Goal: Task Accomplishment & Management: Use online tool/utility

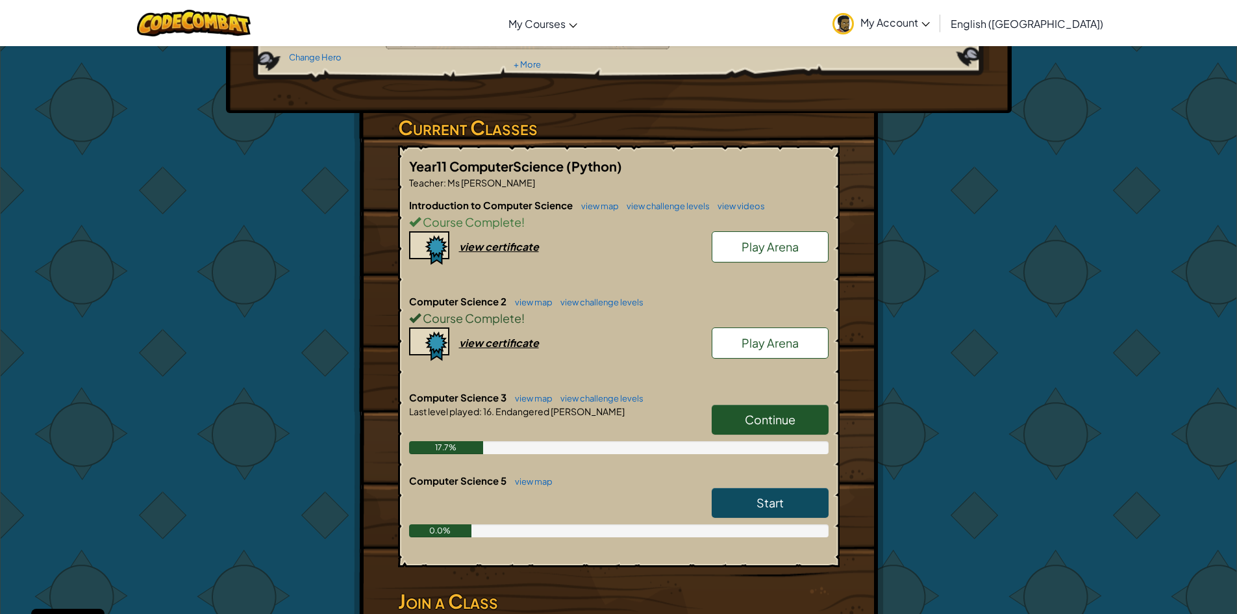
scroll to position [195, 0]
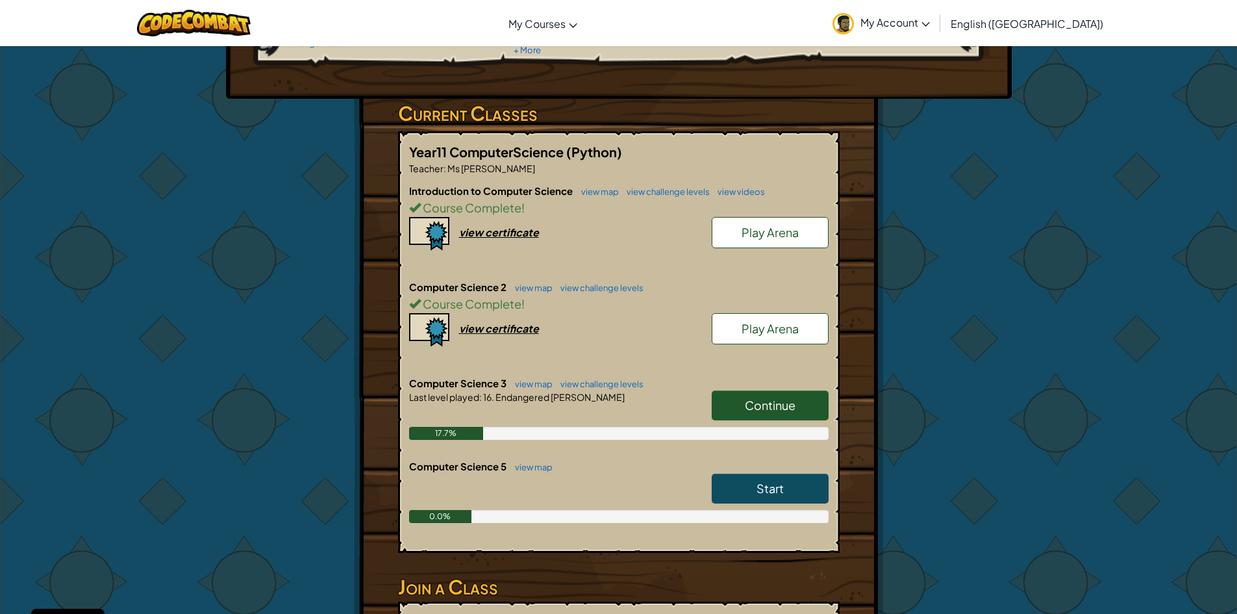
click at [807, 390] on link "Continue" at bounding box center [770, 405] width 117 height 30
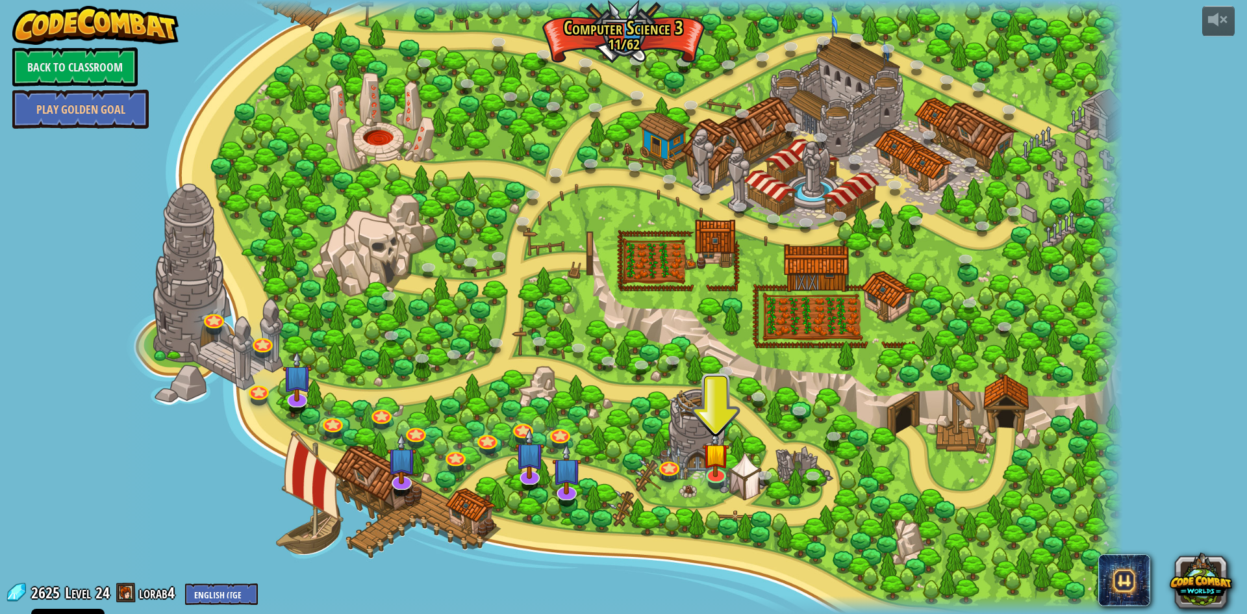
click at [718, 481] on div at bounding box center [716, 482] width 16 height 11
click at [724, 469] on img at bounding box center [715, 442] width 27 height 63
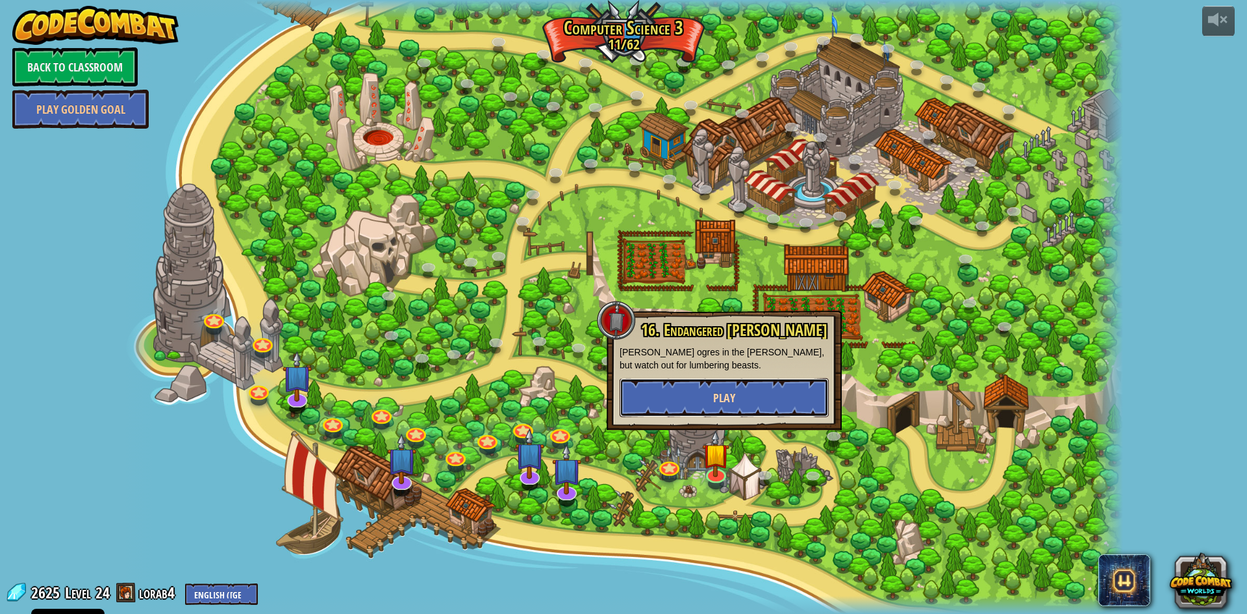
click at [721, 396] on span "Play" at bounding box center [724, 398] width 22 height 16
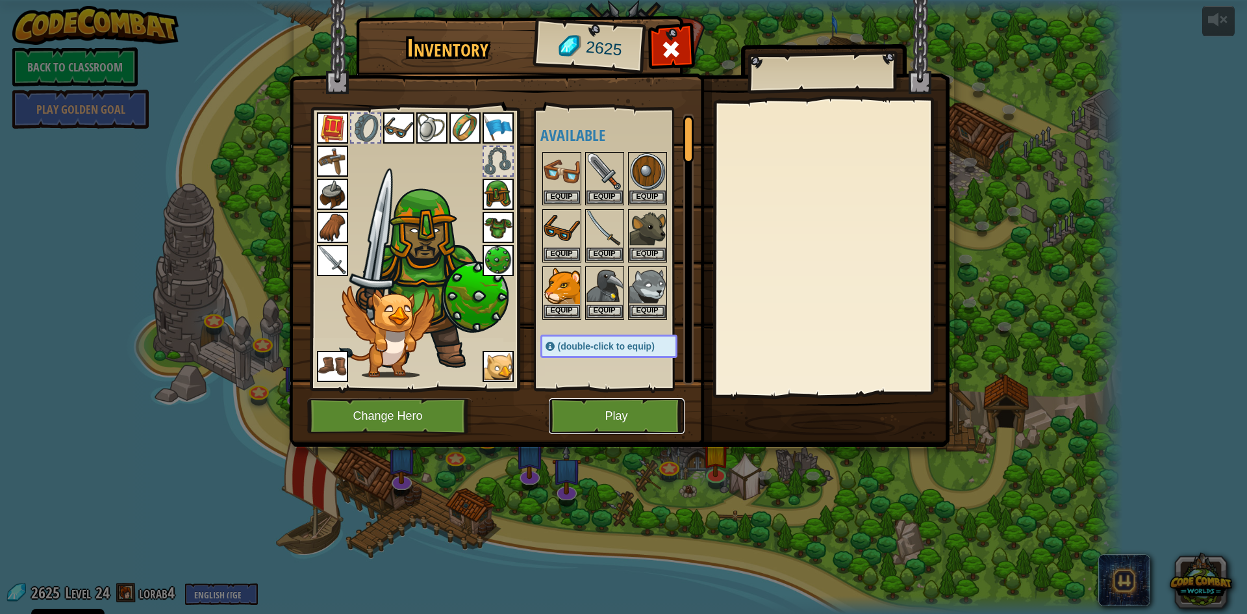
click at [620, 423] on button "Play" at bounding box center [617, 416] width 136 height 36
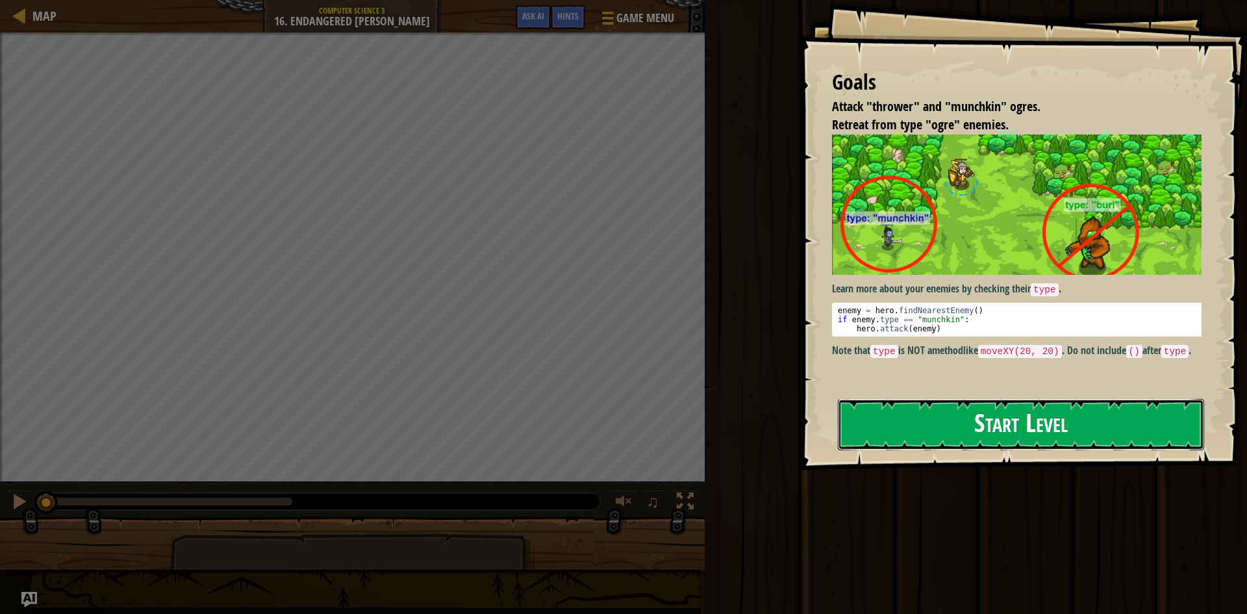
click at [1117, 430] on button "Start Level" at bounding box center [1021, 424] width 366 height 51
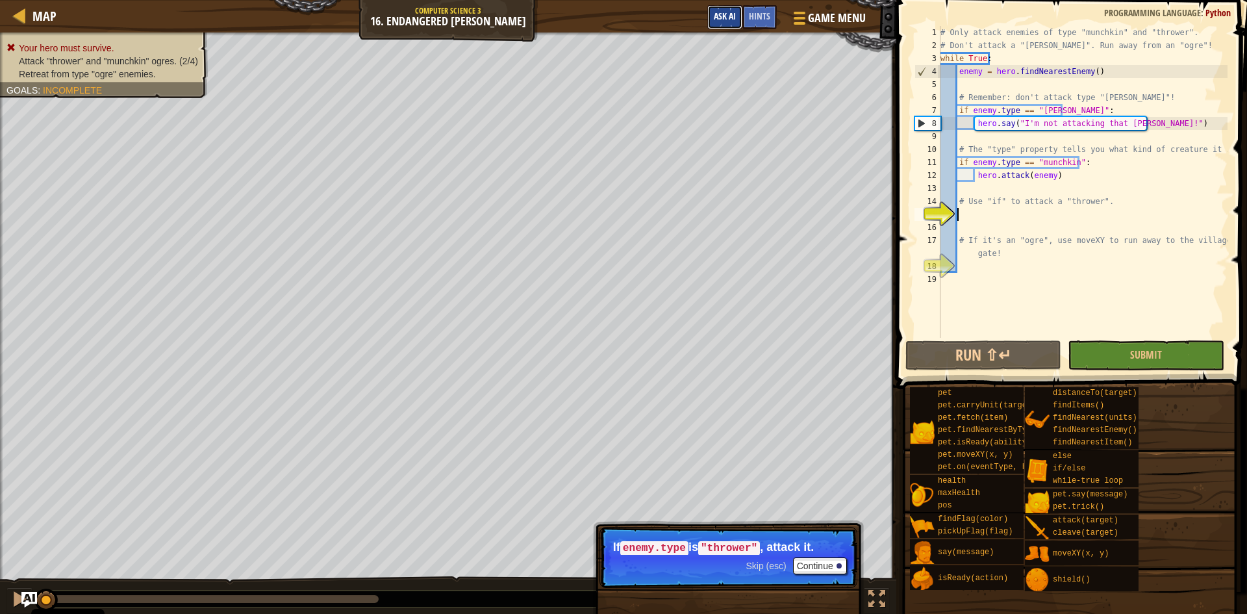
click at [722, 16] on span "Ask AI" at bounding box center [725, 16] width 22 height 12
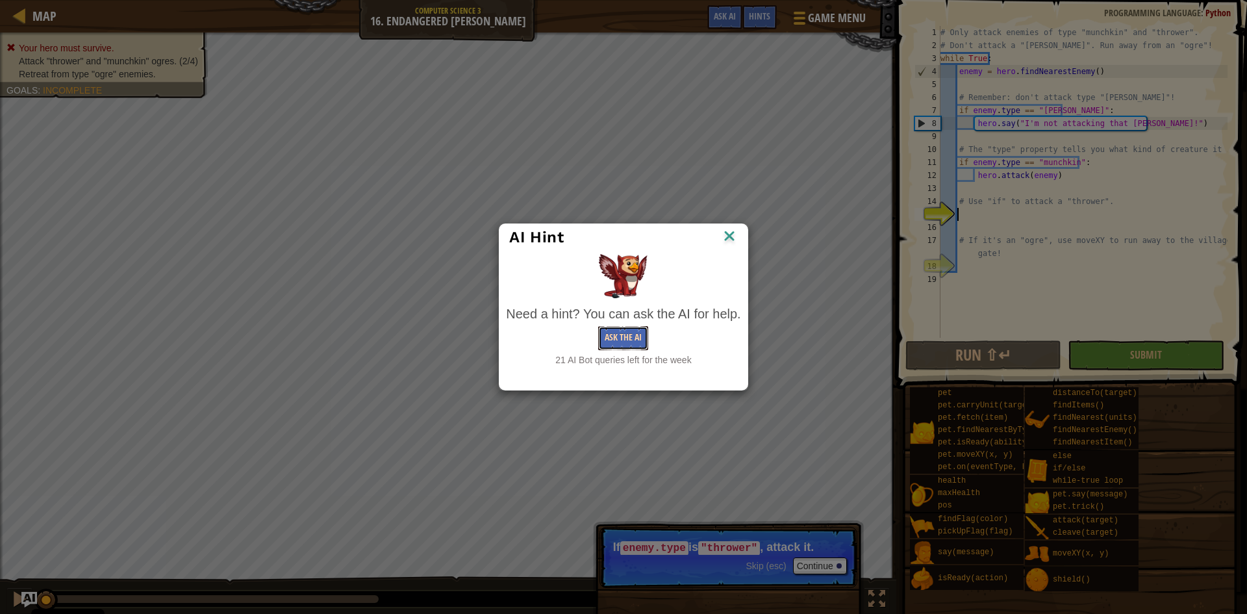
click at [625, 340] on button "Ask the AI" at bounding box center [623, 338] width 50 height 24
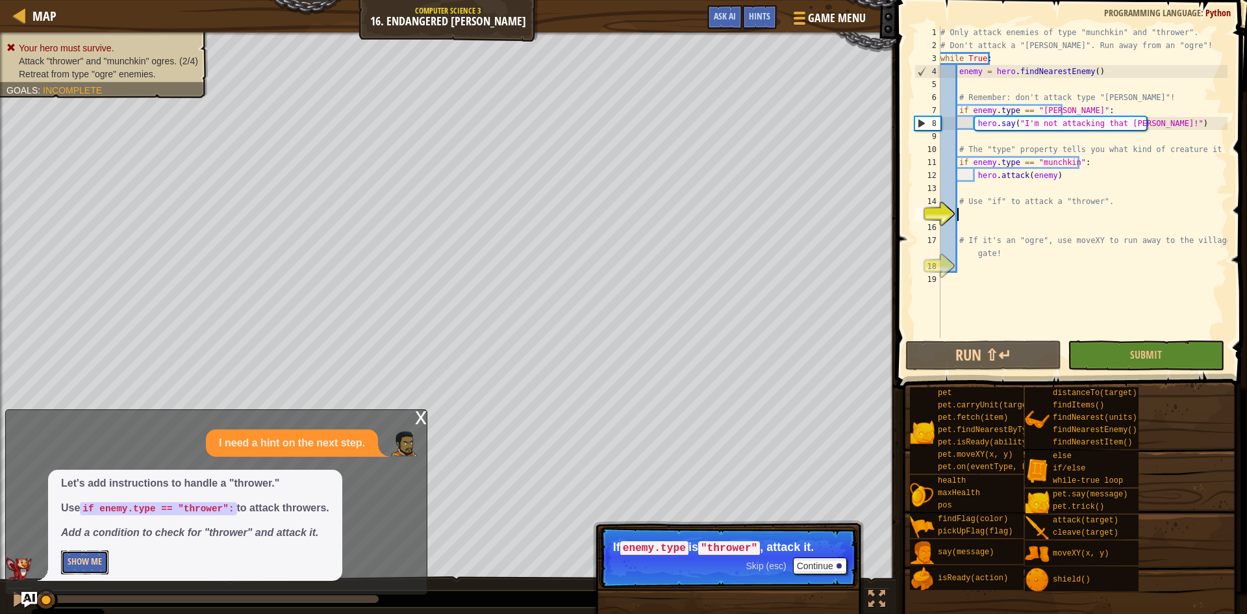
click at [88, 560] on button "Show Me" at bounding box center [84, 562] width 47 height 24
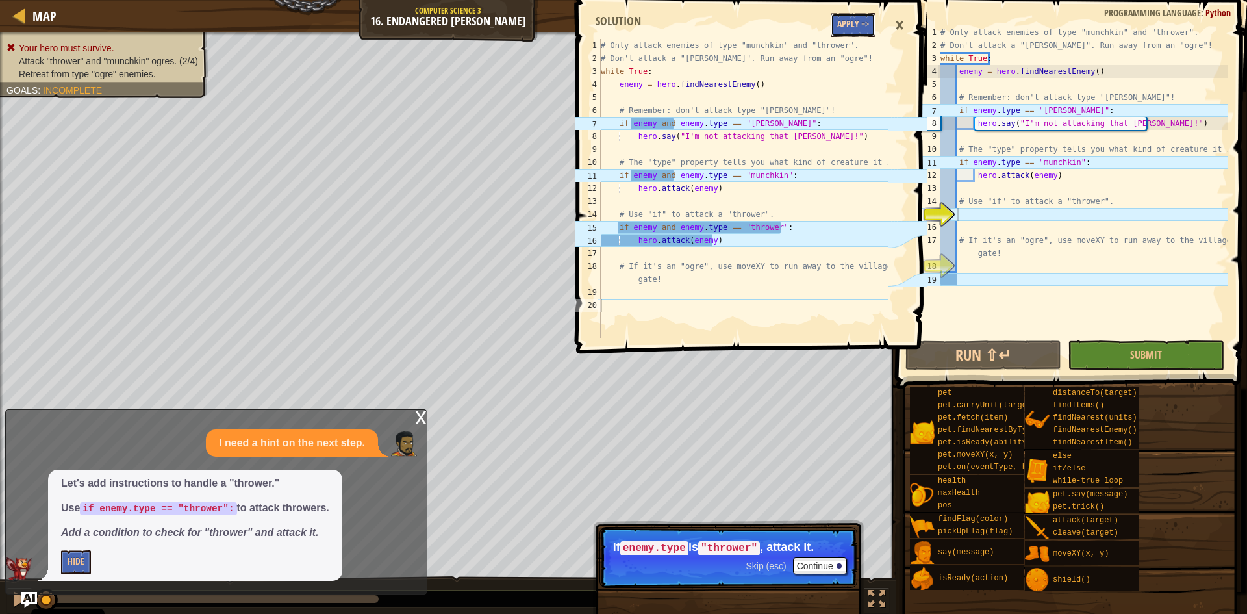
click at [868, 28] on button "Apply =>" at bounding box center [853, 25] width 45 height 24
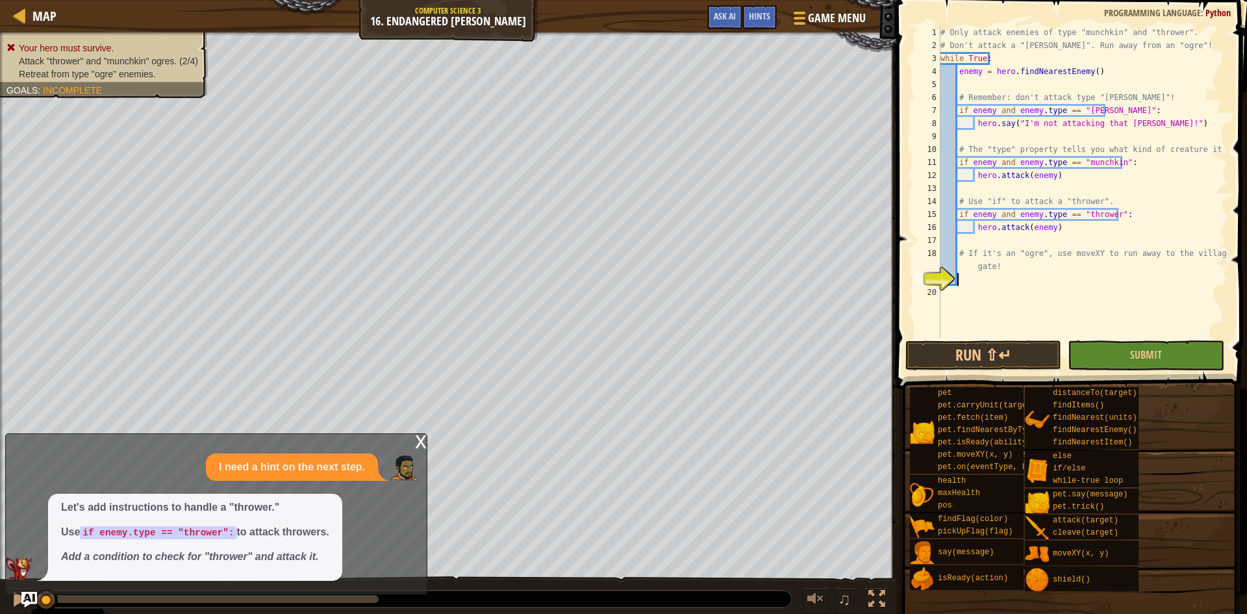
click at [959, 278] on div "# Only attack enemies of type "munchkin" and "thrower". # Don't attack a "[PERS…" at bounding box center [1083, 195] width 290 height 338
click at [720, 18] on span "Ask AI" at bounding box center [725, 16] width 22 height 12
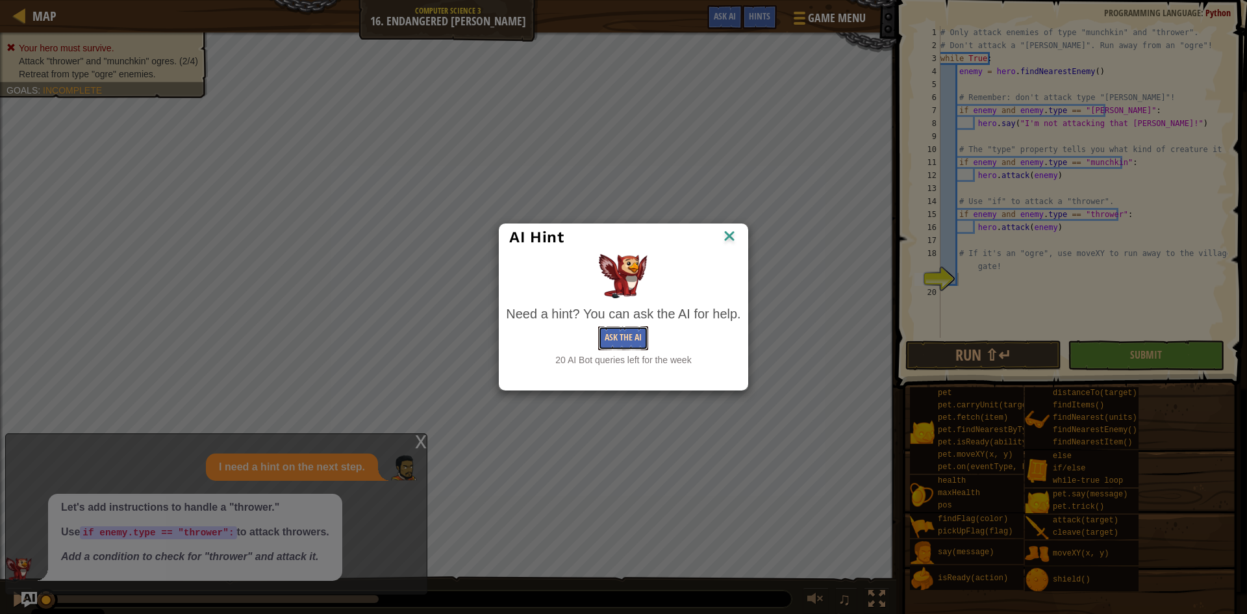
click at [621, 334] on button "Ask the AI" at bounding box center [623, 338] width 50 height 24
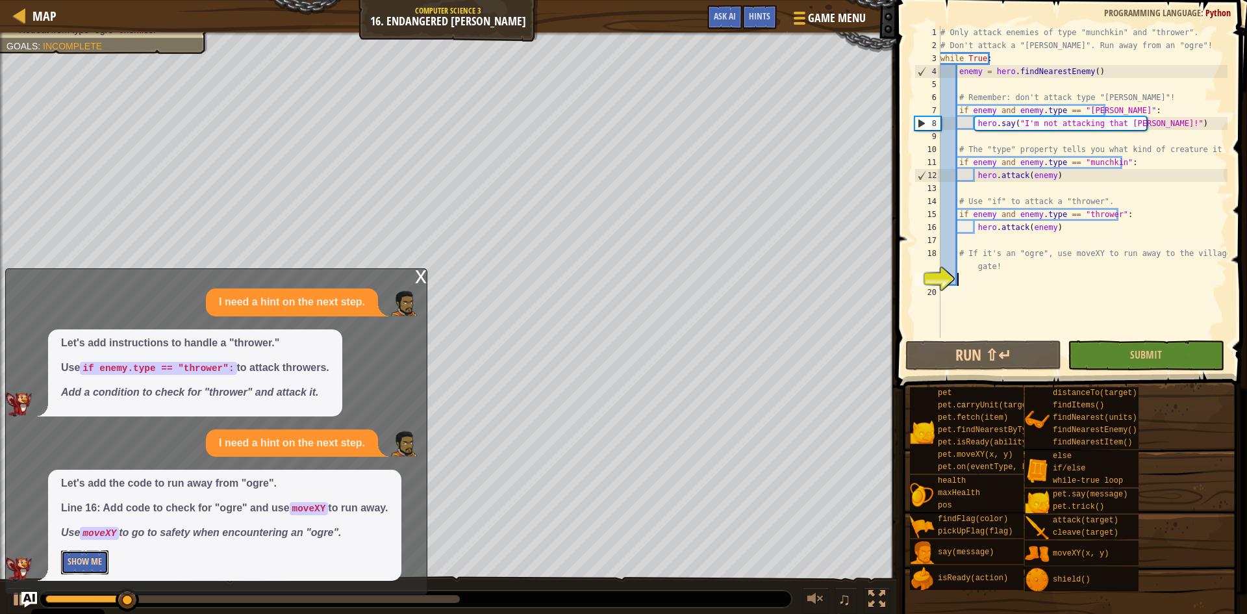
click at [95, 561] on button "Show Me" at bounding box center [84, 562] width 47 height 24
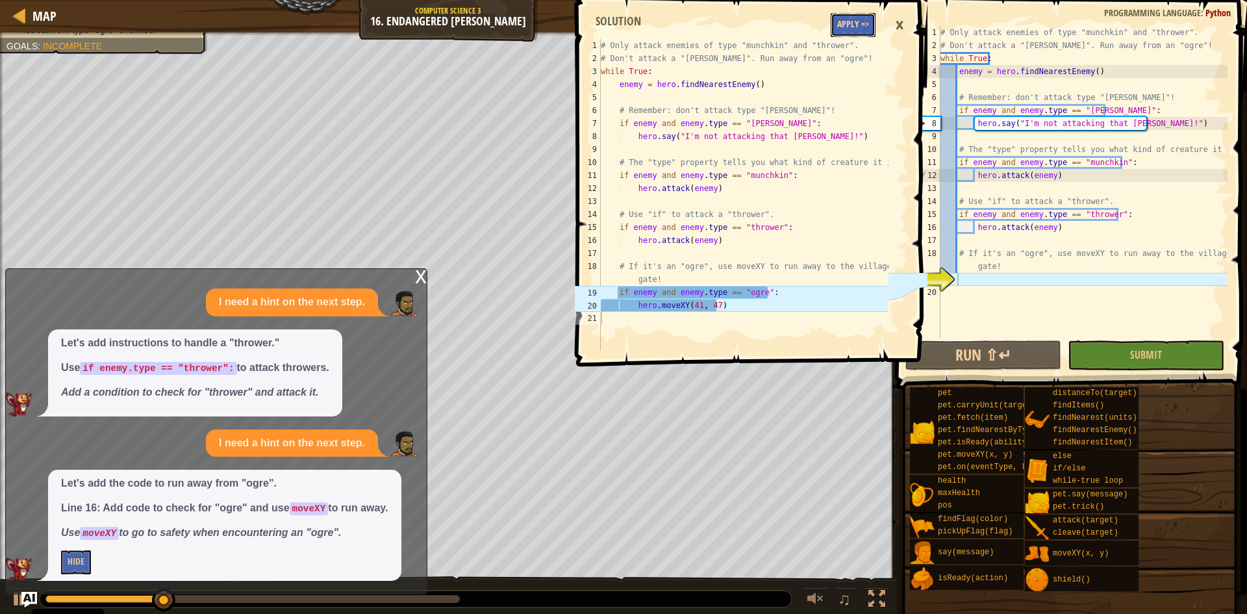
click at [859, 28] on button "Apply =>" at bounding box center [853, 25] width 45 height 24
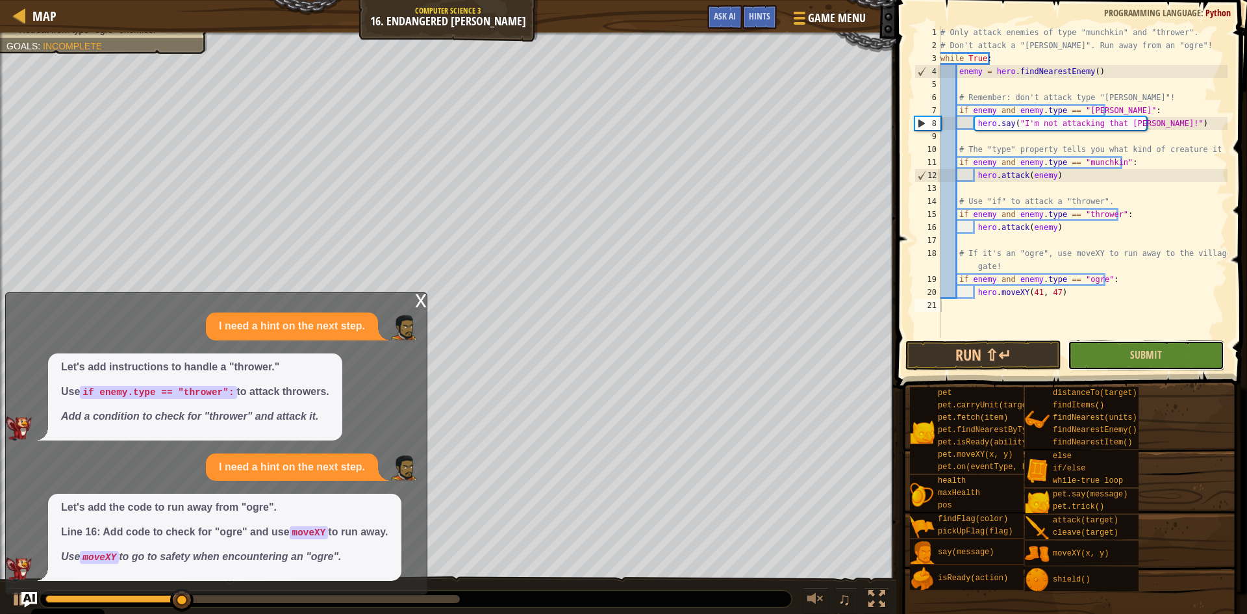
click at [1129, 347] on button "Submit" at bounding box center [1146, 355] width 156 height 30
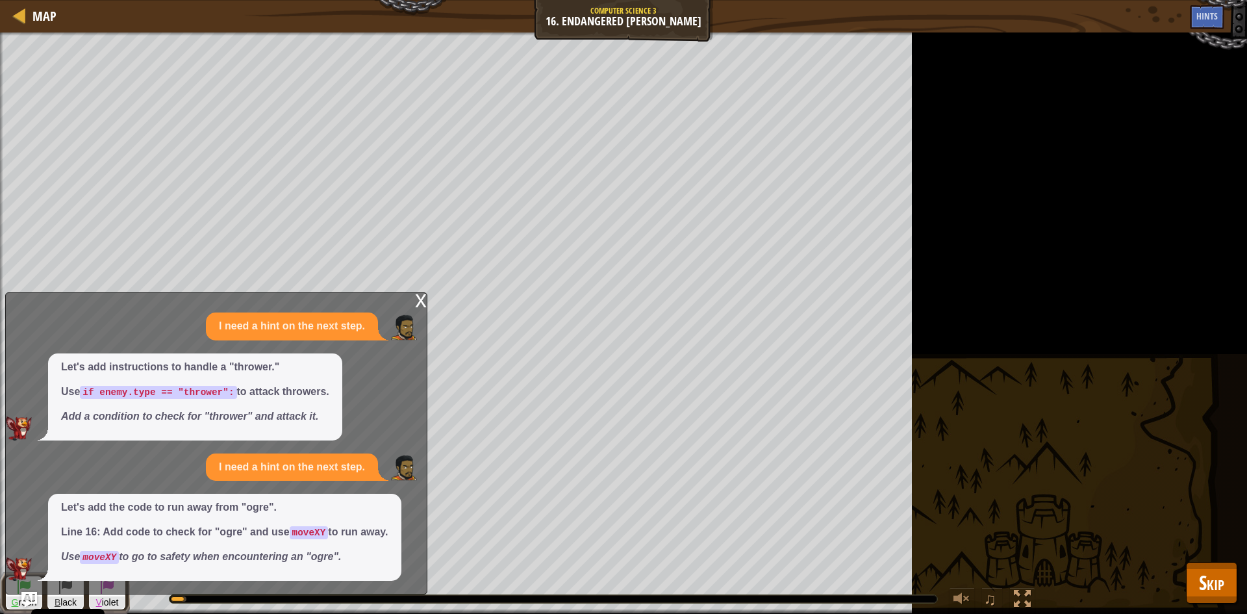
click at [423, 294] on div "x" at bounding box center [421, 299] width 12 height 13
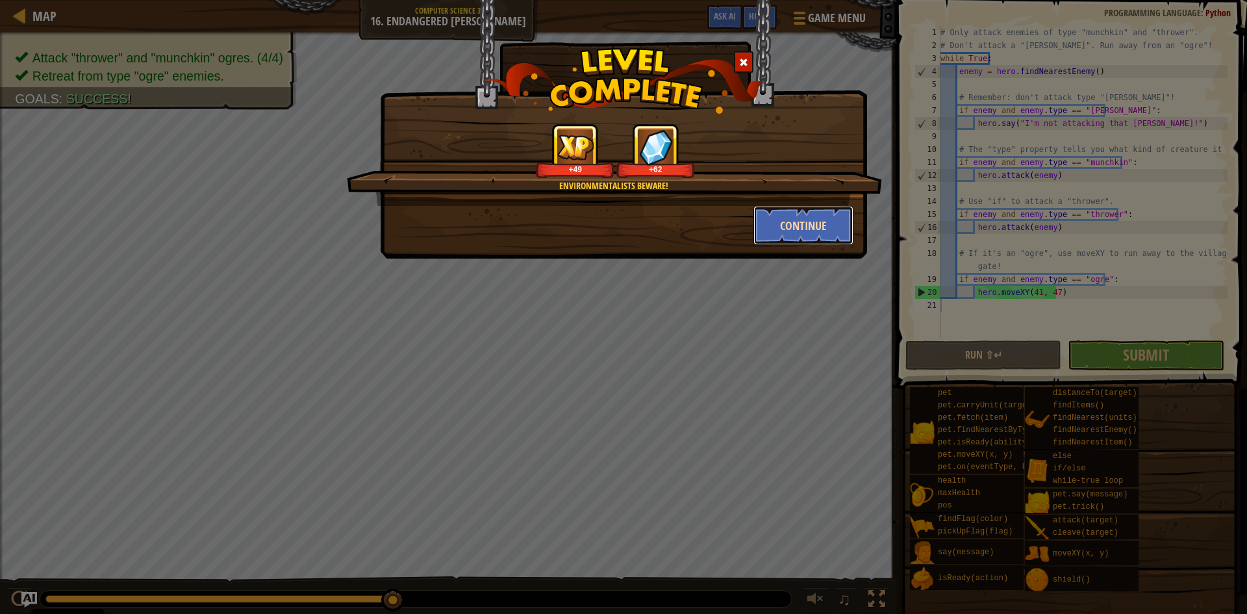
click at [786, 227] on button "Continue" at bounding box center [803, 225] width 101 height 39
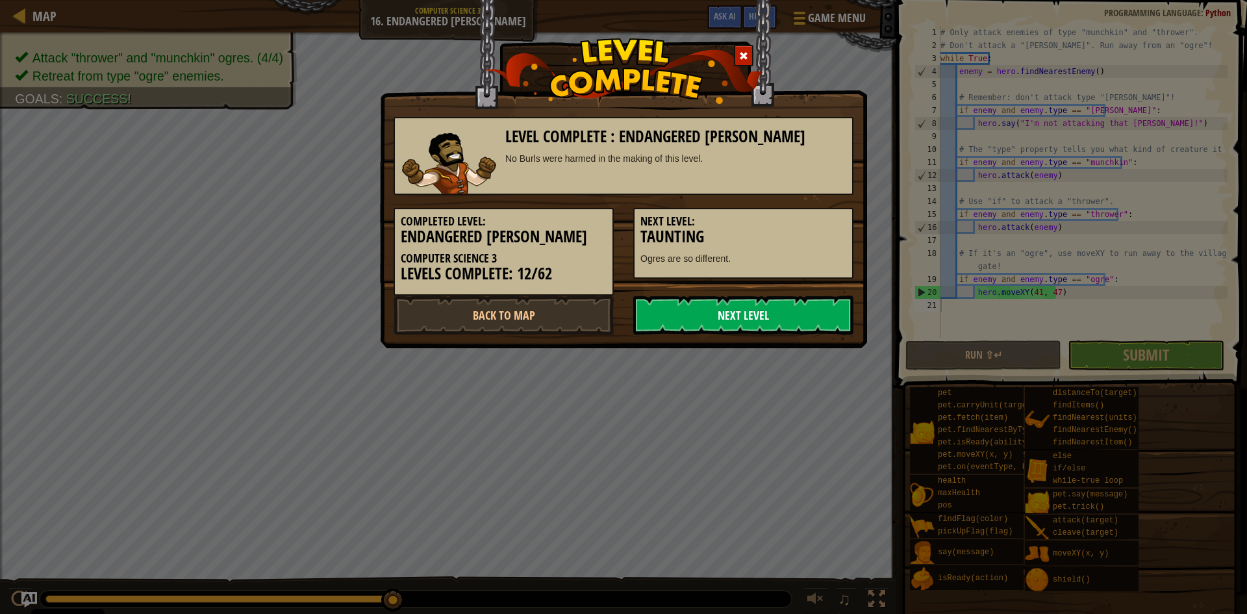
click at [826, 311] on link "Next Level" at bounding box center [743, 315] width 220 height 39
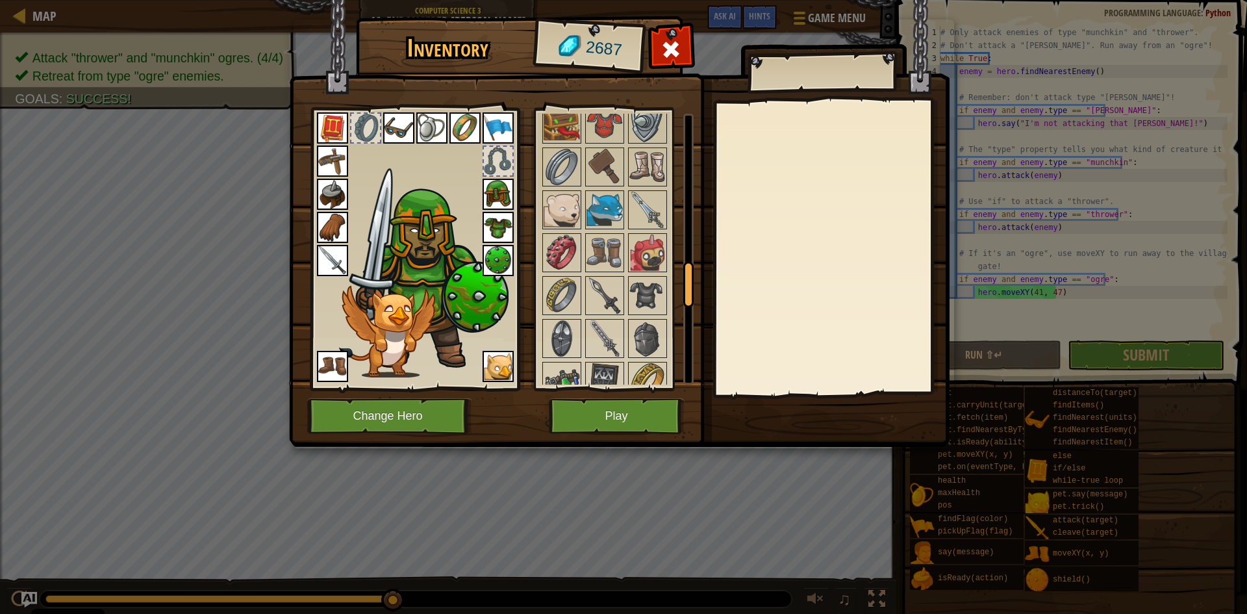
scroll to position [779, 0]
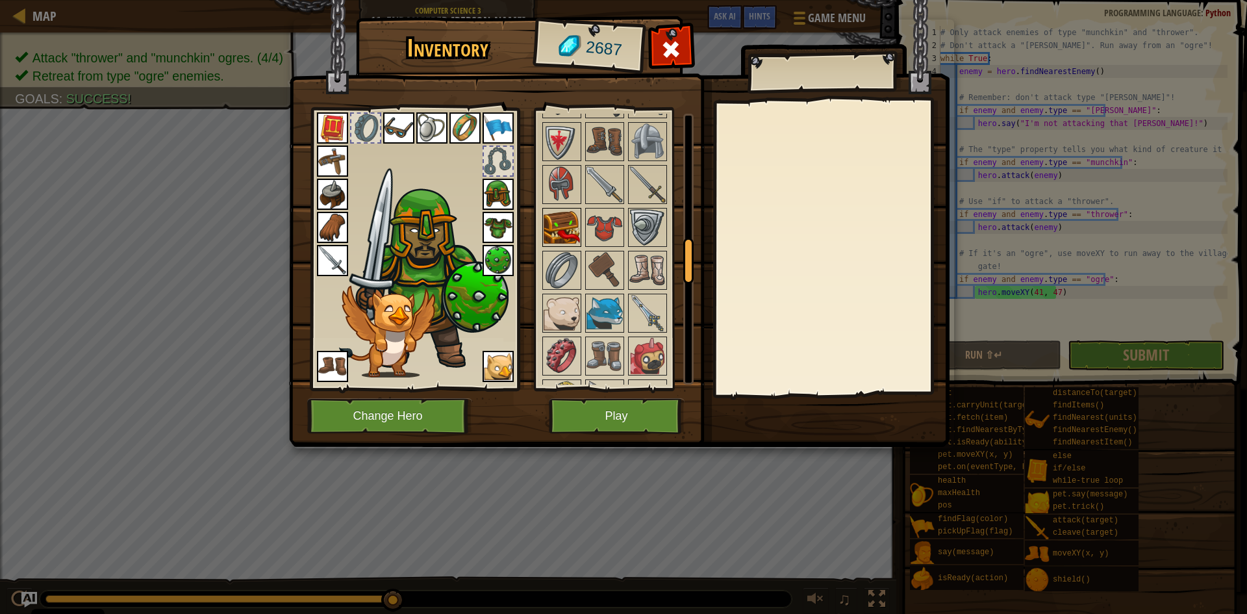
click at [557, 232] on img at bounding box center [562, 227] width 36 height 36
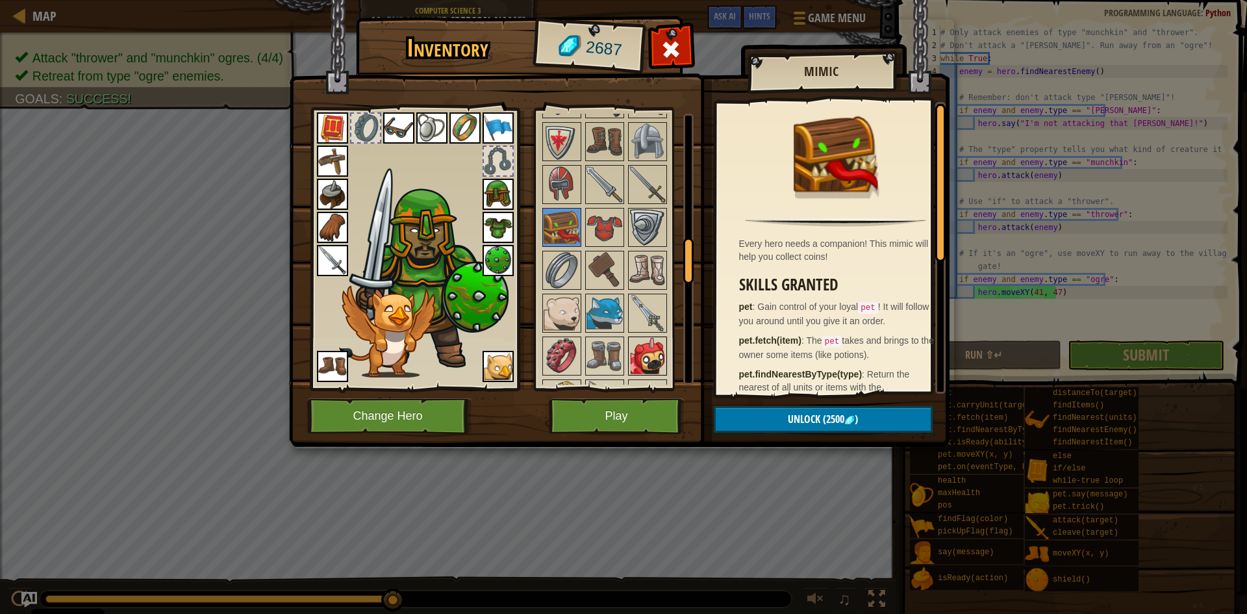
click at [644, 342] on img at bounding box center [647, 356] width 36 height 36
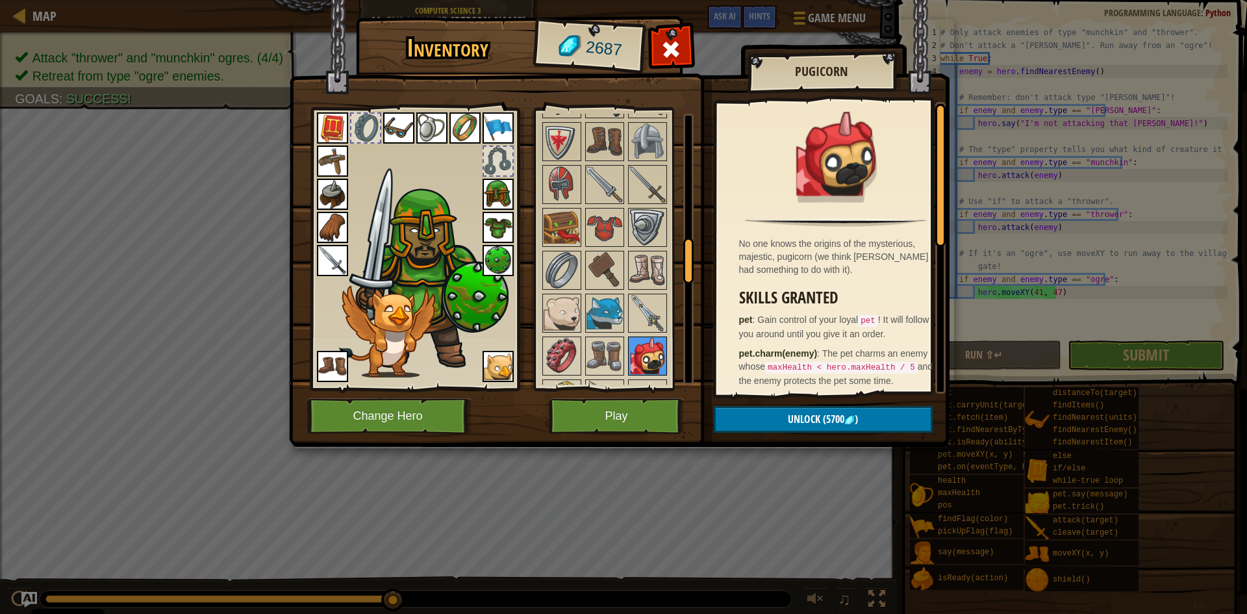
click at [653, 349] on img at bounding box center [647, 356] width 36 height 36
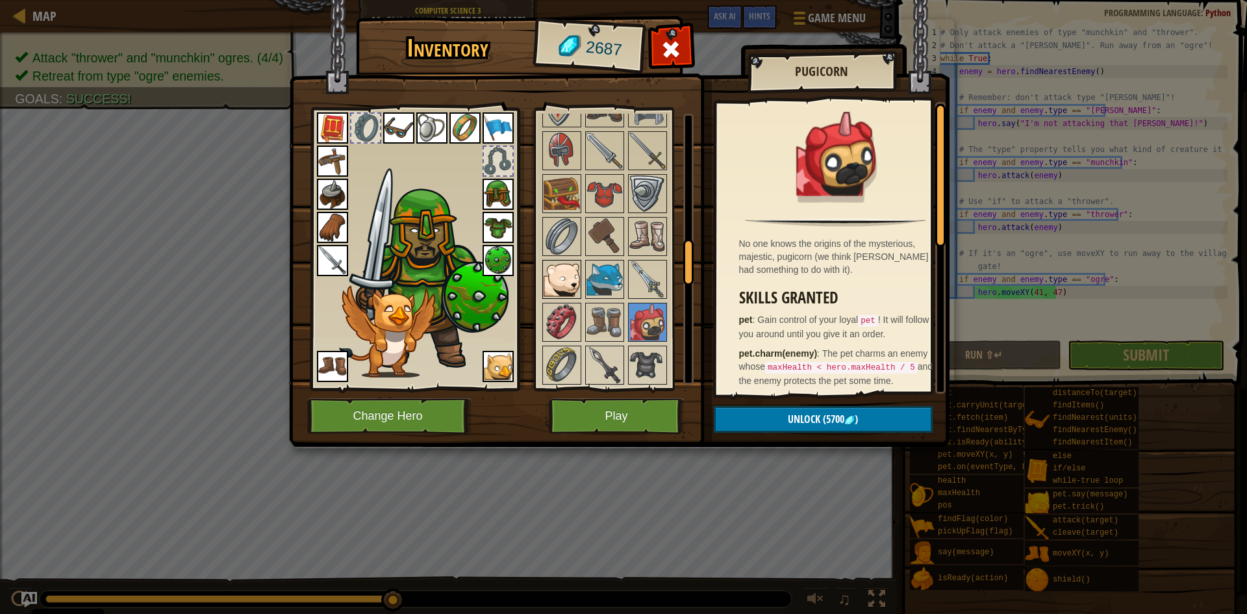
scroll to position [844, 0]
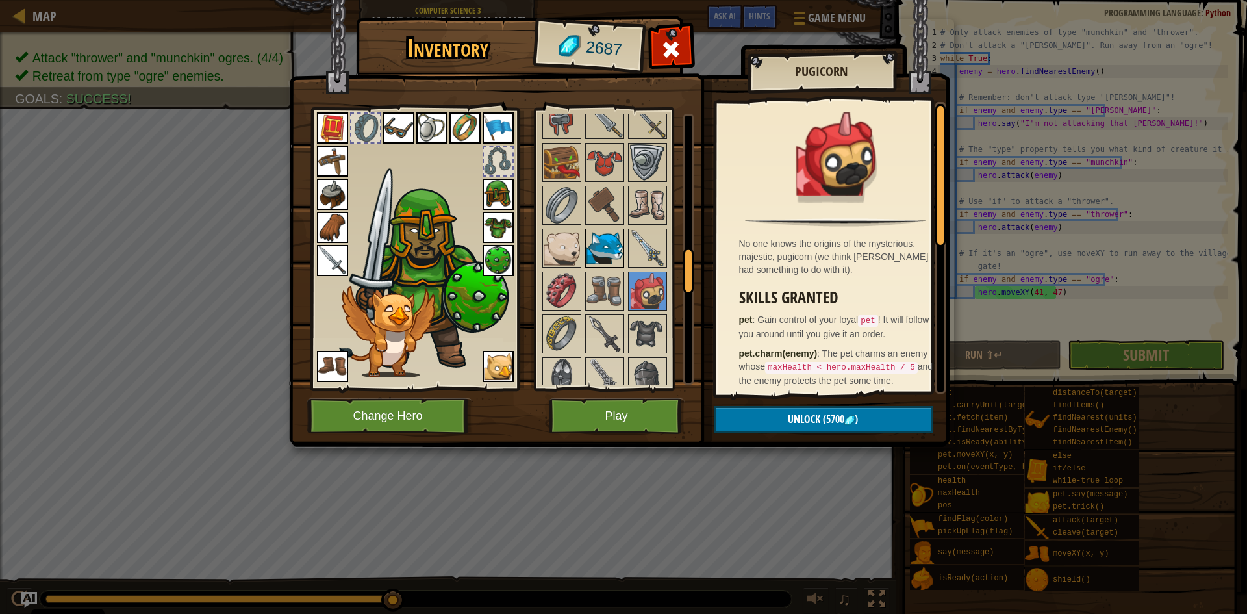
click at [608, 238] on img at bounding box center [604, 248] width 36 height 36
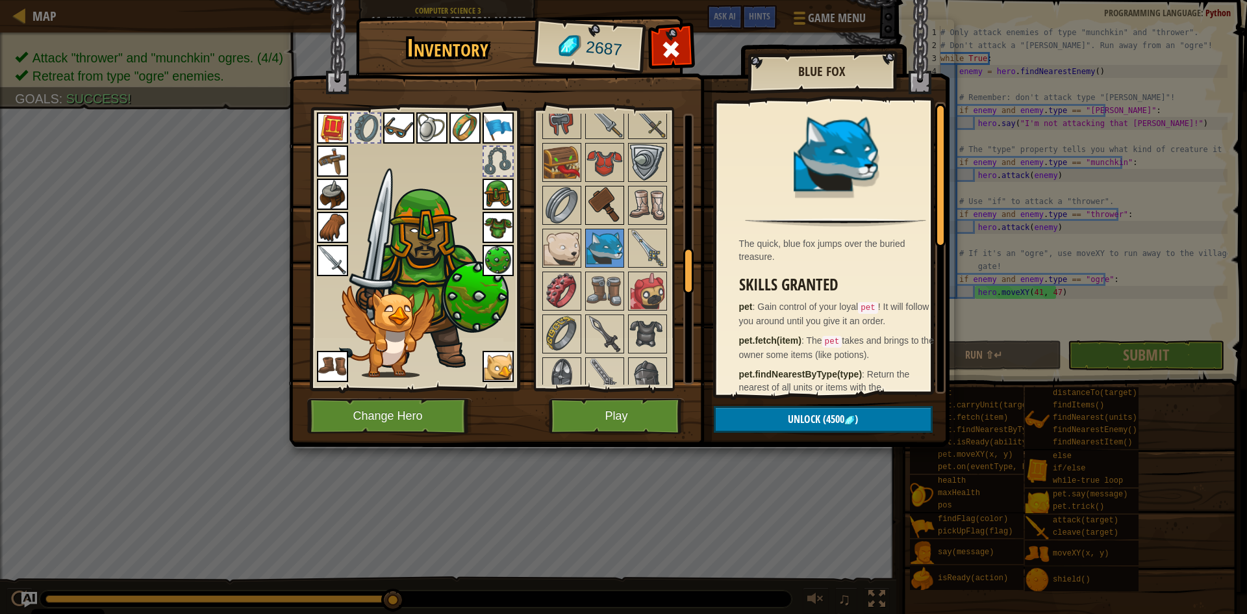
scroll to position [714, 0]
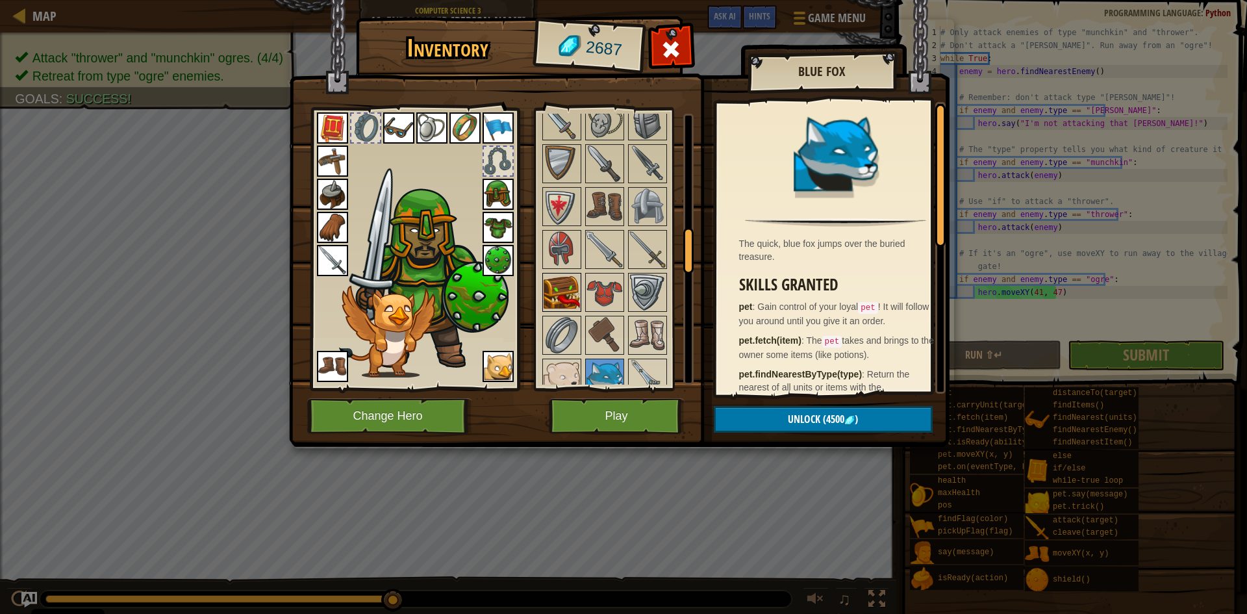
click at [570, 298] on img at bounding box center [562, 292] width 36 height 36
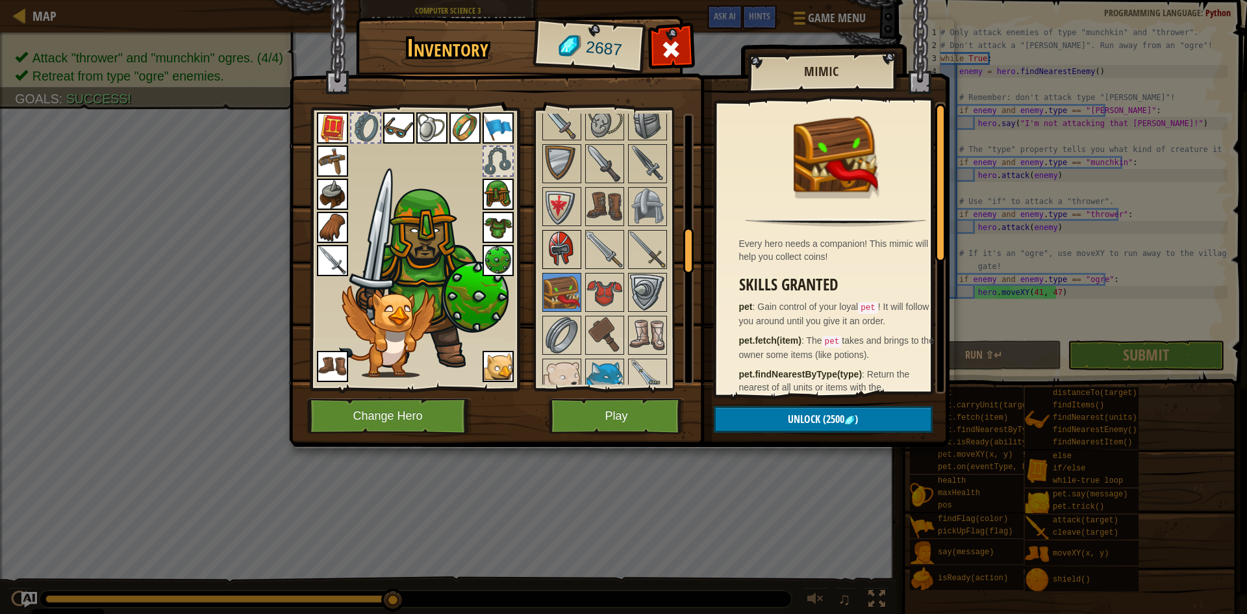
click at [553, 255] on img at bounding box center [562, 249] width 36 height 36
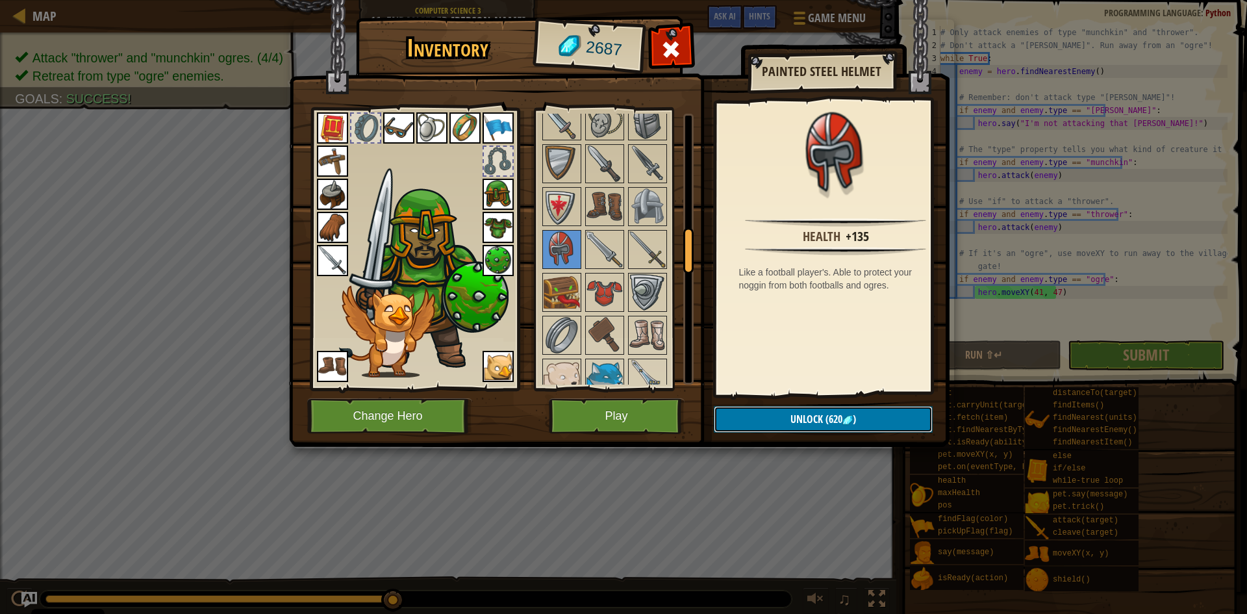
click at [823, 418] on span "(620" at bounding box center [832, 419] width 19 height 14
click at [820, 417] on button "Confirm" at bounding box center [823, 419] width 219 height 27
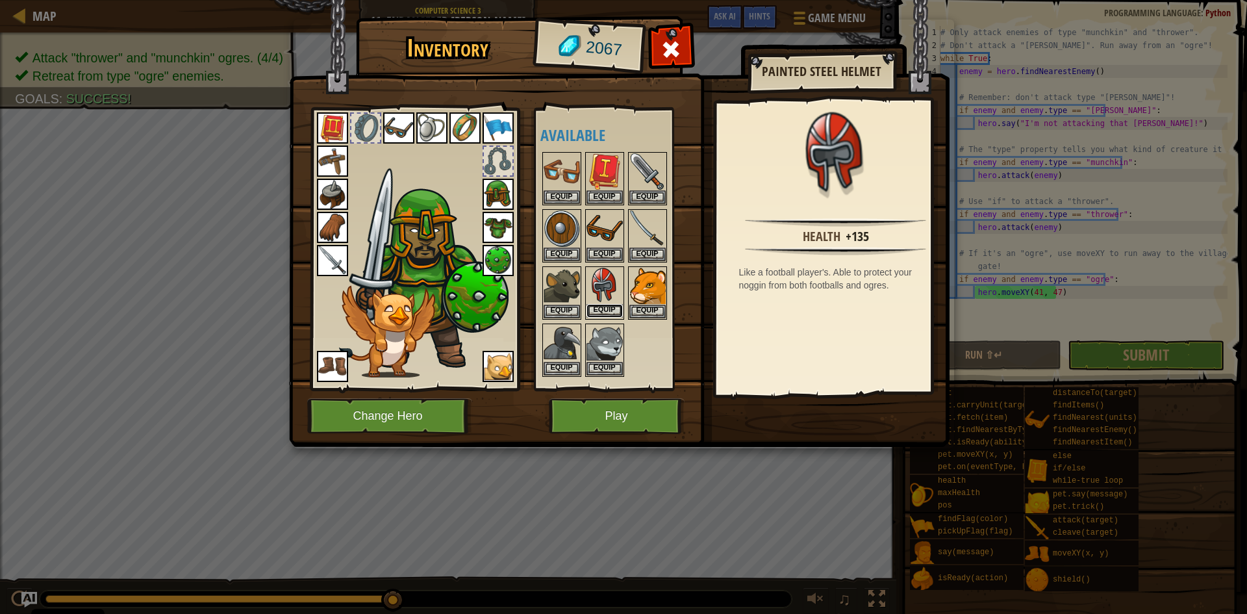
click at [603, 309] on button "Equip" at bounding box center [604, 311] width 36 height 14
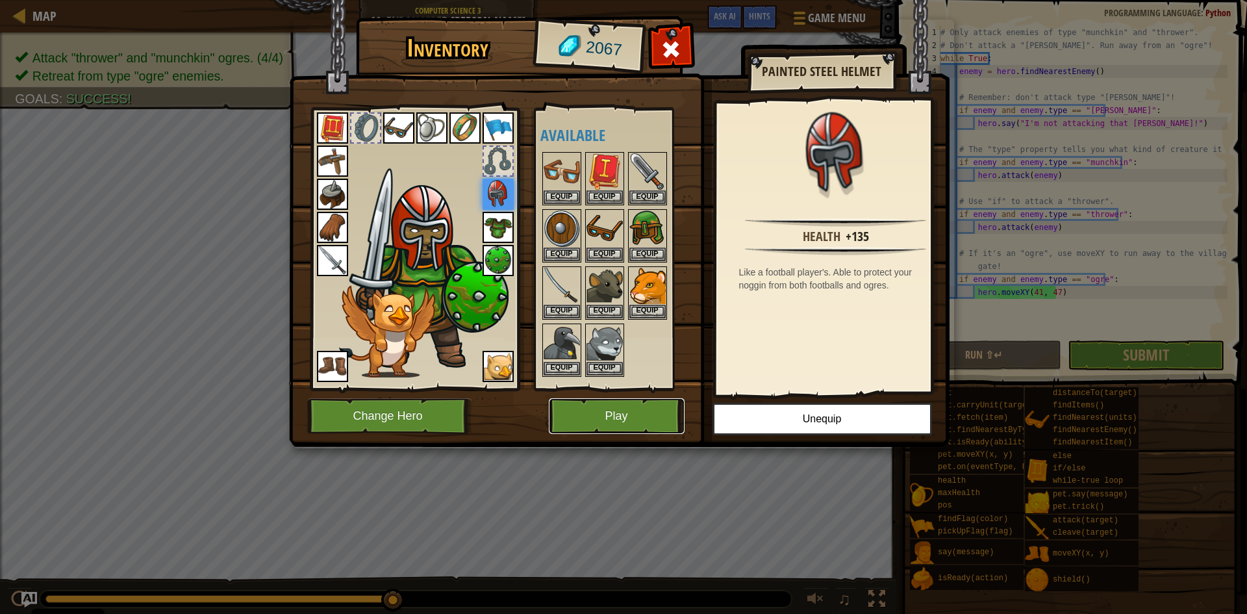
click at [625, 410] on button "Play" at bounding box center [617, 416] width 136 height 36
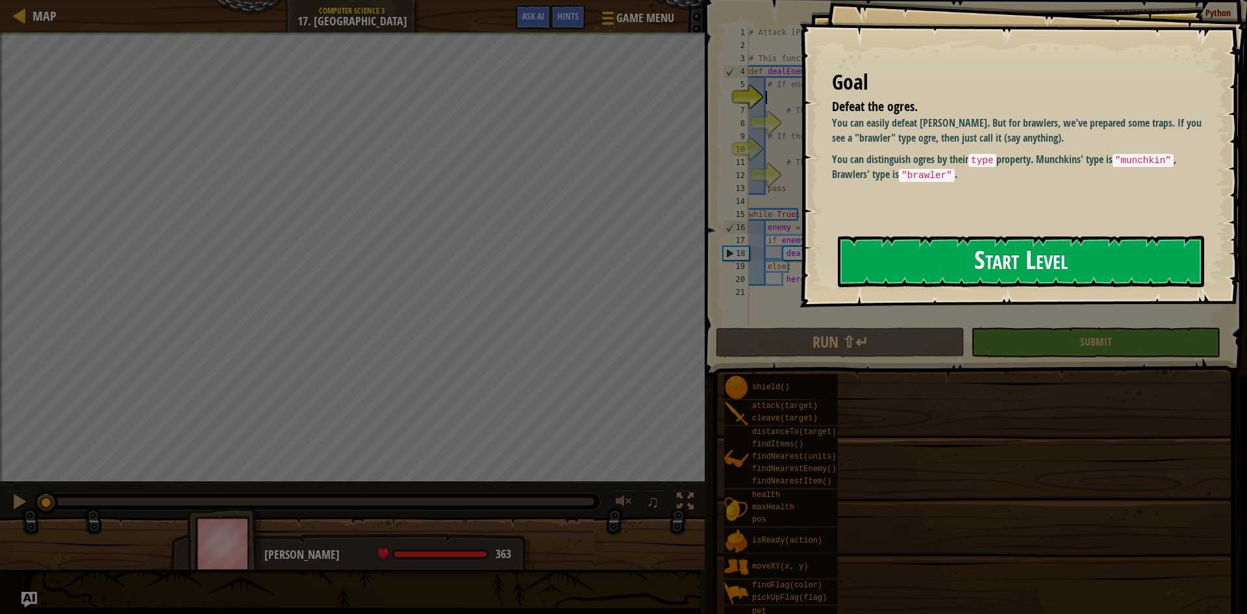
click at [1085, 260] on button "Start Level" at bounding box center [1021, 261] width 366 height 51
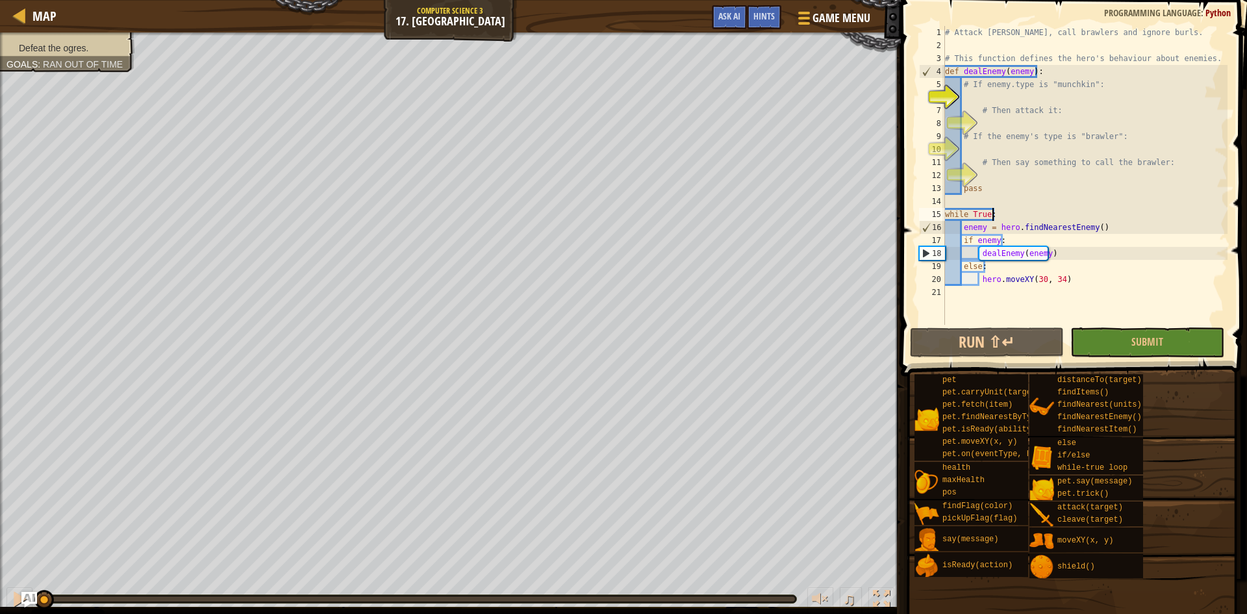
click at [1007, 212] on div "# Attack [PERSON_NAME], call brawlers and ignore burls. # This function defines…" at bounding box center [1084, 188] width 285 height 325
type textarea "while True:"
click at [1007, 212] on div "# Attack [PERSON_NAME], call brawlers and ignore burls. # This function defines…" at bounding box center [1084, 188] width 285 height 325
click at [1006, 200] on div "# Attack [PERSON_NAME], call brawlers and ignore burls. # This function defines…" at bounding box center [1084, 188] width 285 height 325
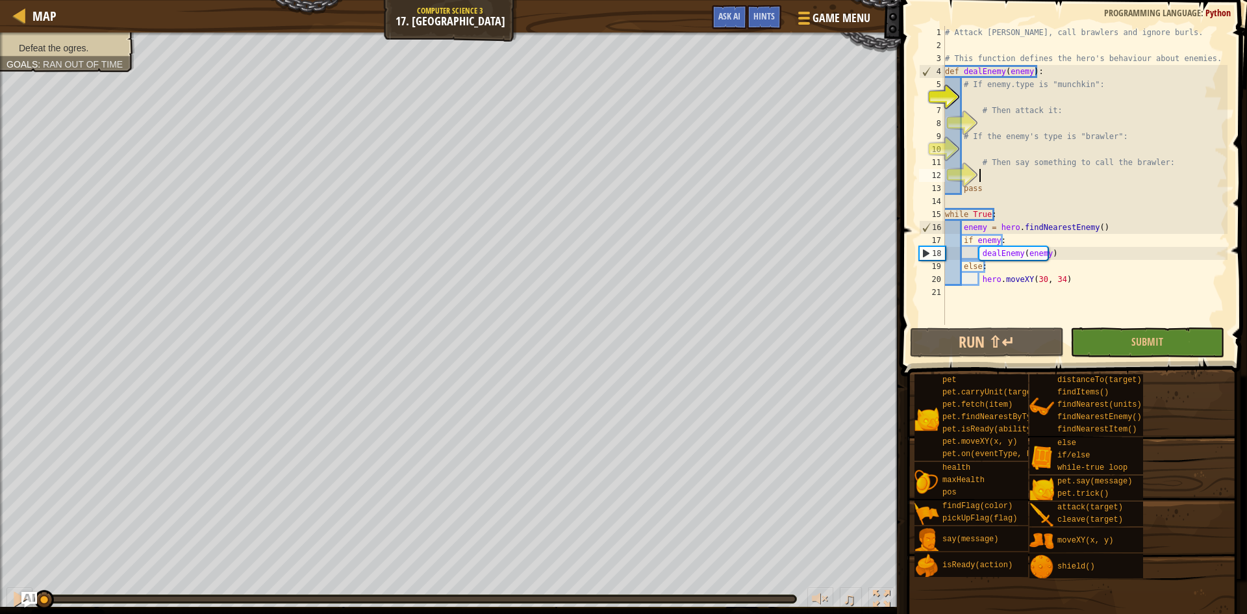
click at [1002, 177] on div "# Attack [PERSON_NAME], call brawlers and ignore burls. # This function defines…" at bounding box center [1084, 188] width 285 height 325
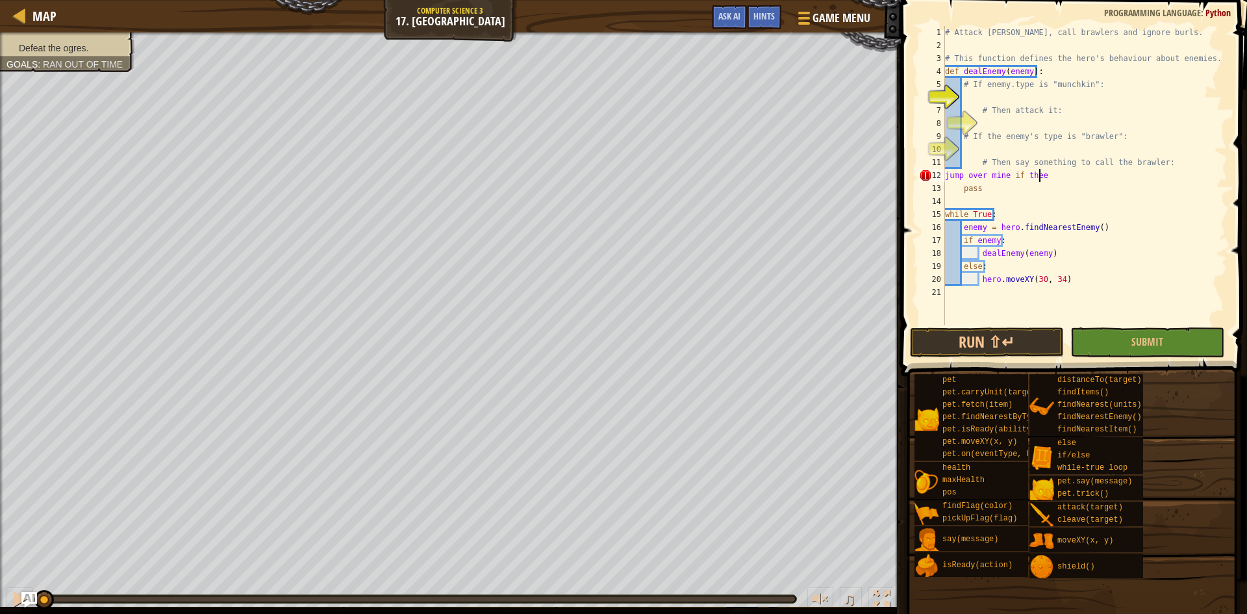
scroll to position [6, 7]
type textarea "jump over mine if there is mine"
click at [1138, 320] on div "# Attack [PERSON_NAME], call brawlers and ignore burls. # This function defines…" at bounding box center [1084, 188] width 285 height 325
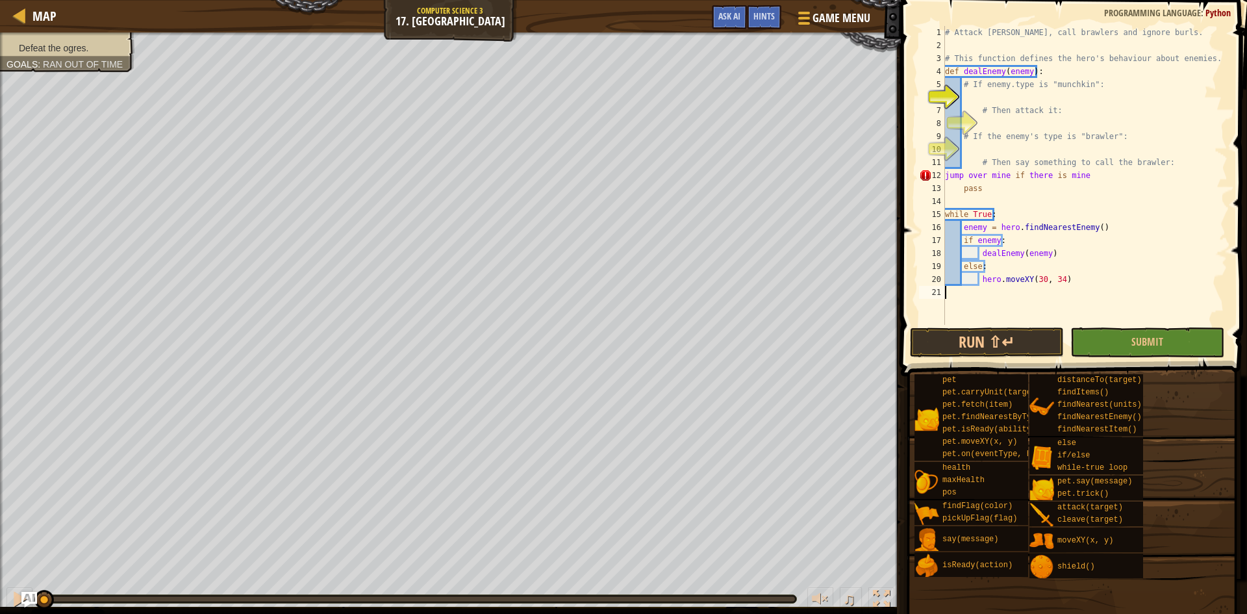
click at [1141, 323] on div "# Attack [PERSON_NAME], call brawlers and ignore burls. # This function defines…" at bounding box center [1084, 188] width 285 height 325
click at [1146, 342] on span "Submit" at bounding box center [1147, 341] width 32 height 14
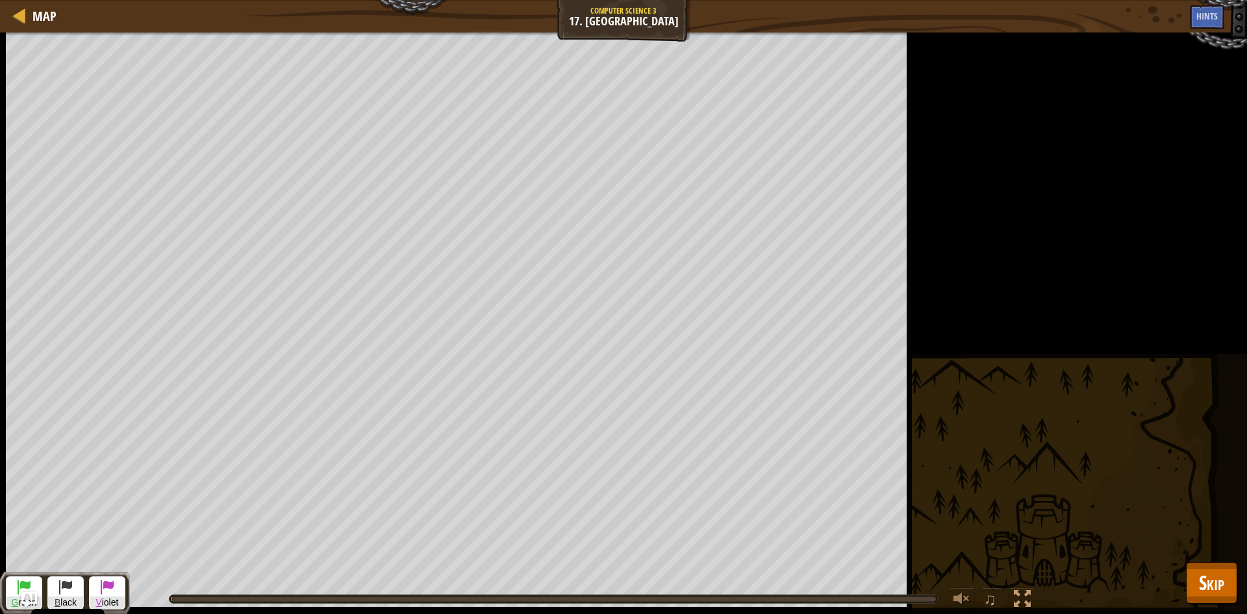
click at [1146, 342] on div "Defeat the ogres. Goals : Running... G reen B lack V iolet ♫ [PERSON_NAME] 363 …" at bounding box center [623, 322] width 1247 height 581
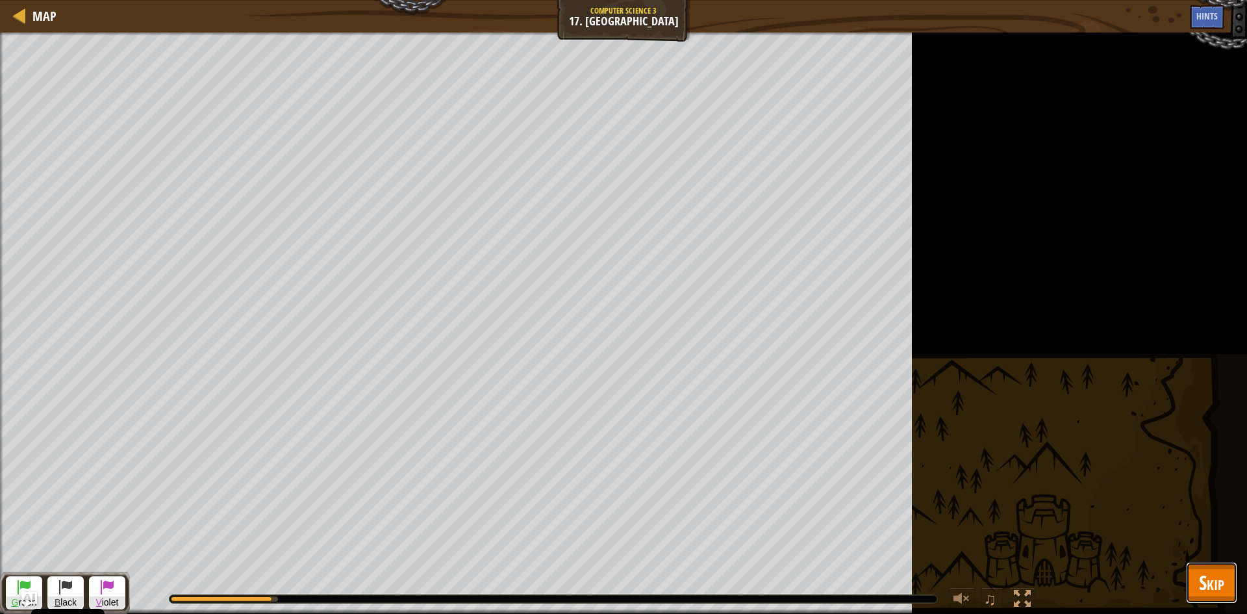
click at [1206, 574] on span "Skip" at bounding box center [1211, 582] width 25 height 27
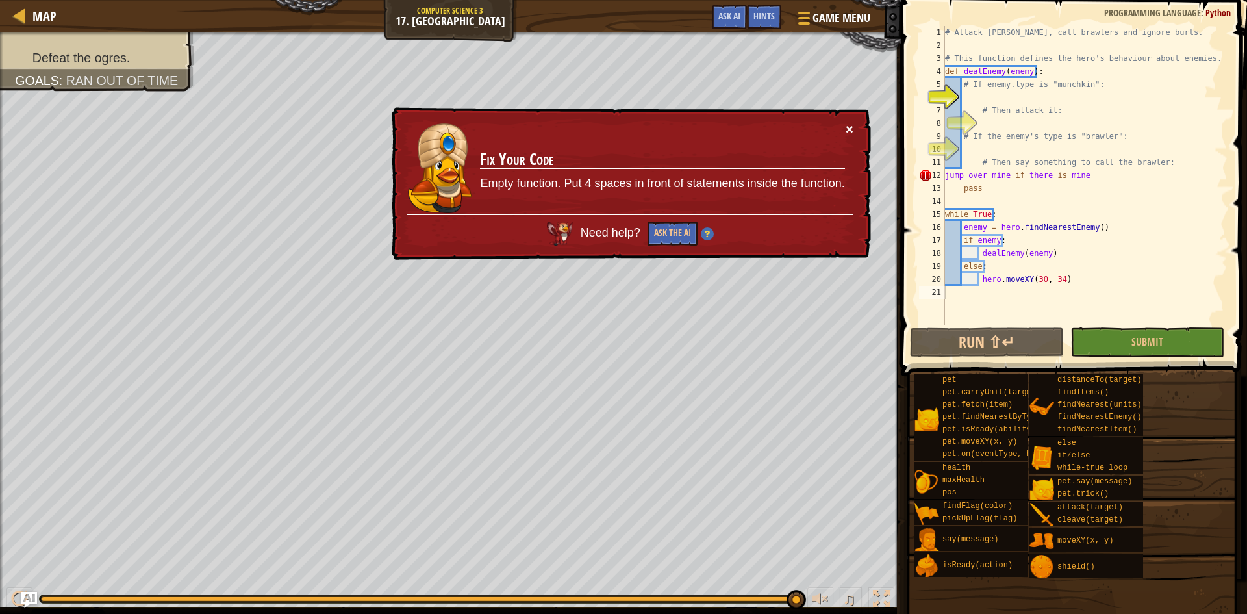
click at [853, 127] on button "×" at bounding box center [850, 129] width 8 height 14
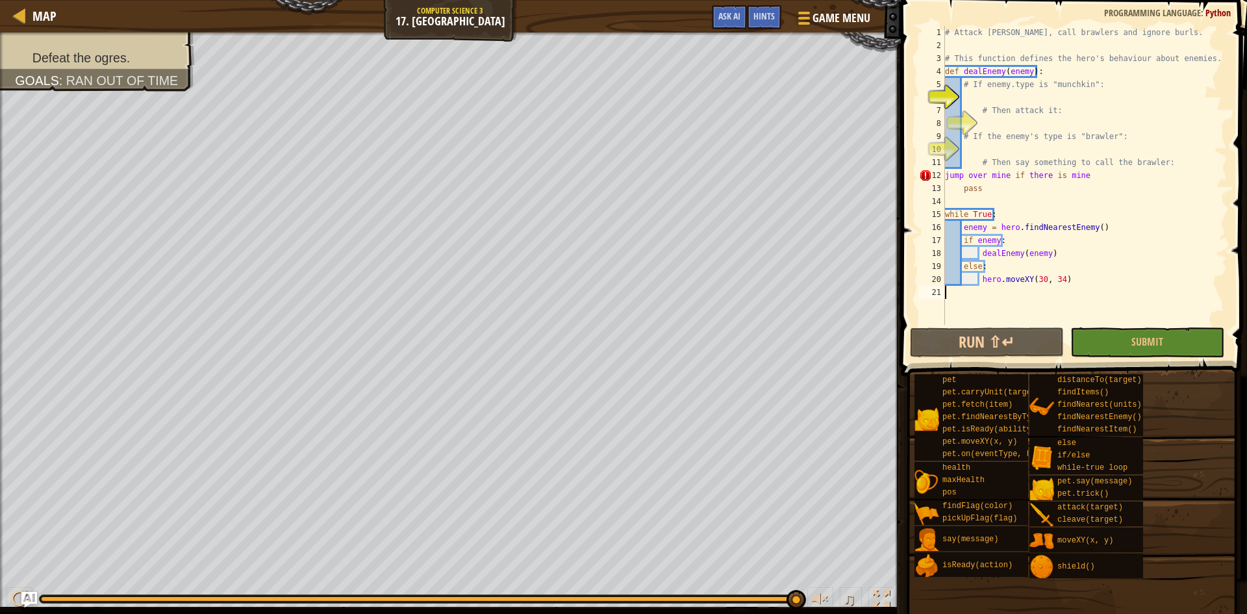
click at [1031, 95] on div "# Attack [PERSON_NAME], call brawlers and ignore burls. # This function defines…" at bounding box center [1084, 188] width 285 height 325
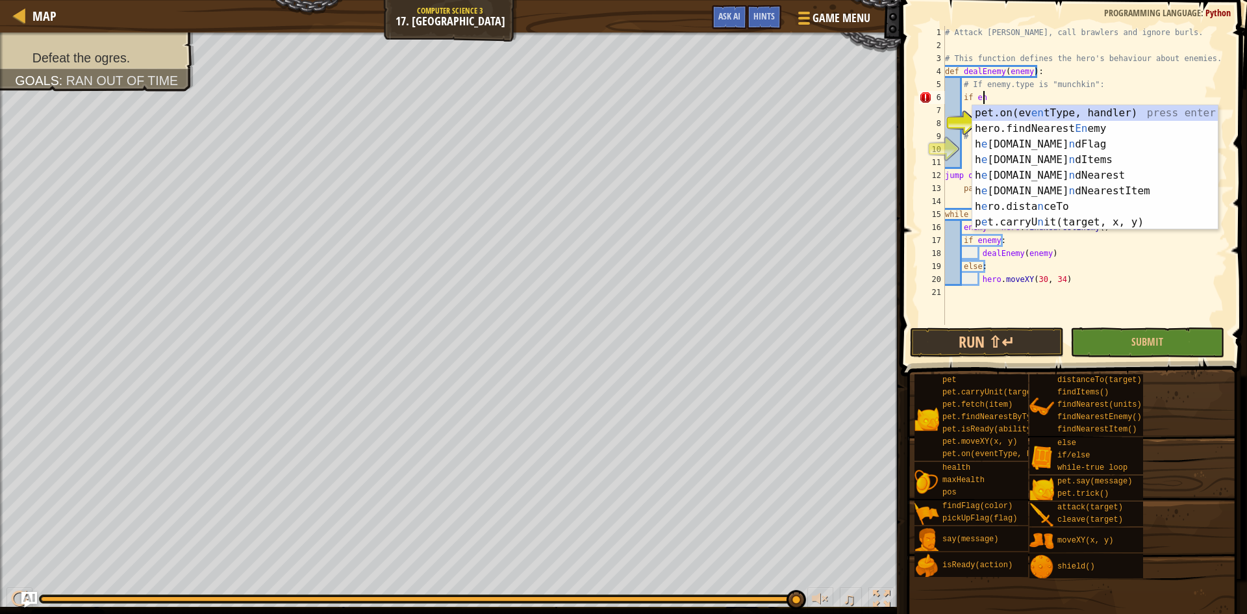
scroll to position [6, 3]
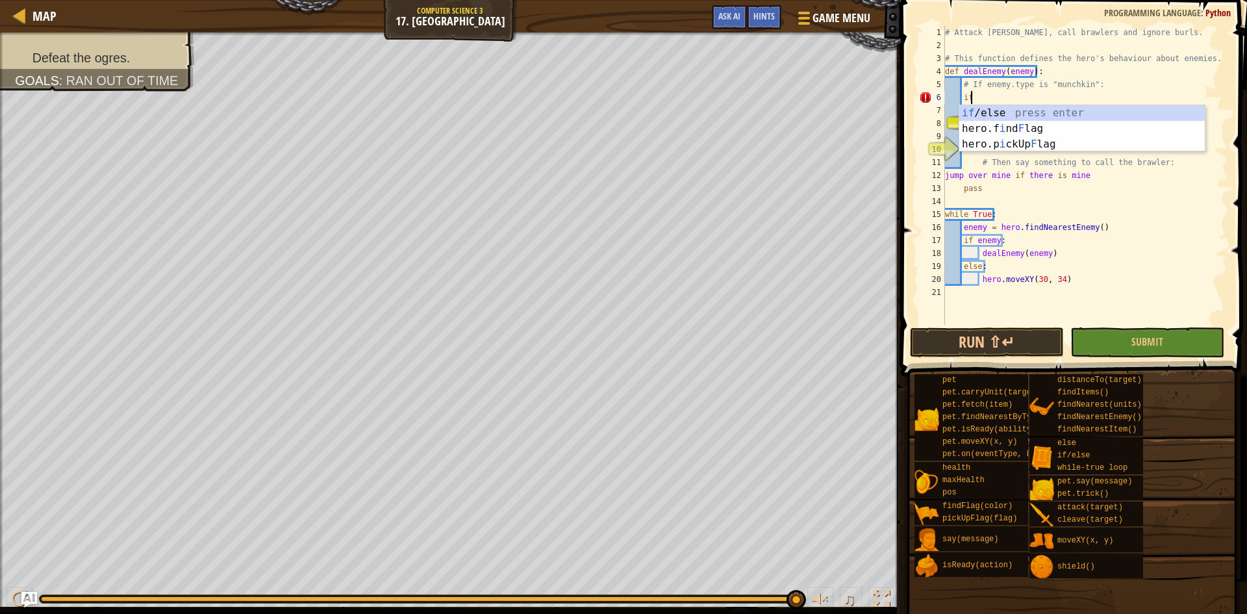
type textarea "i"
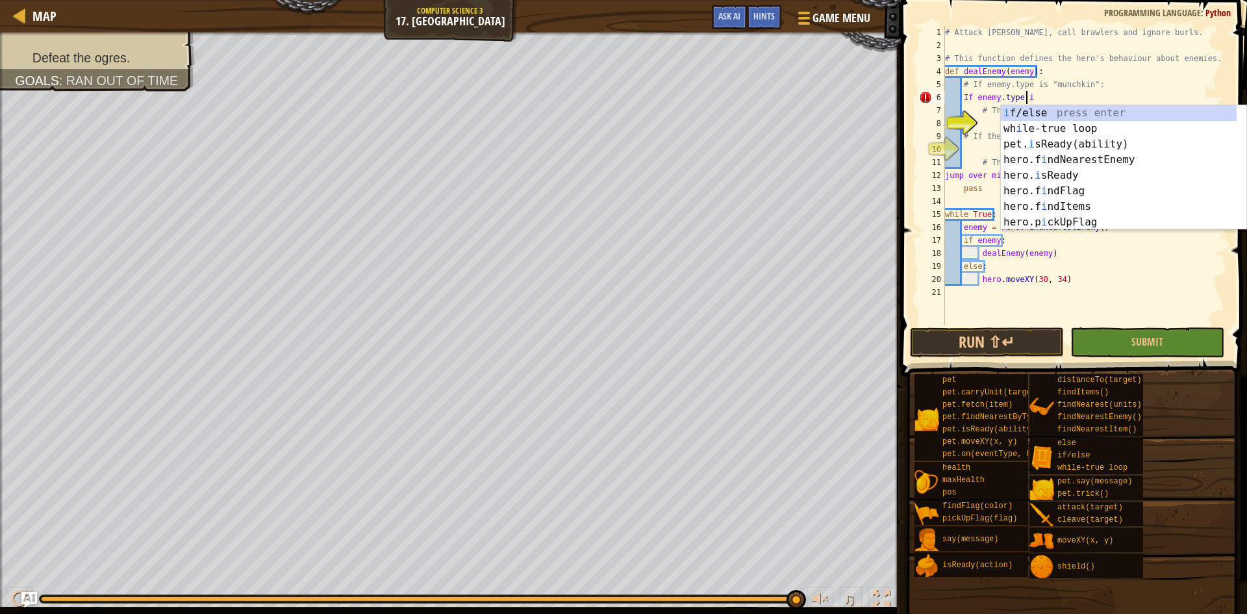
scroll to position [6, 6]
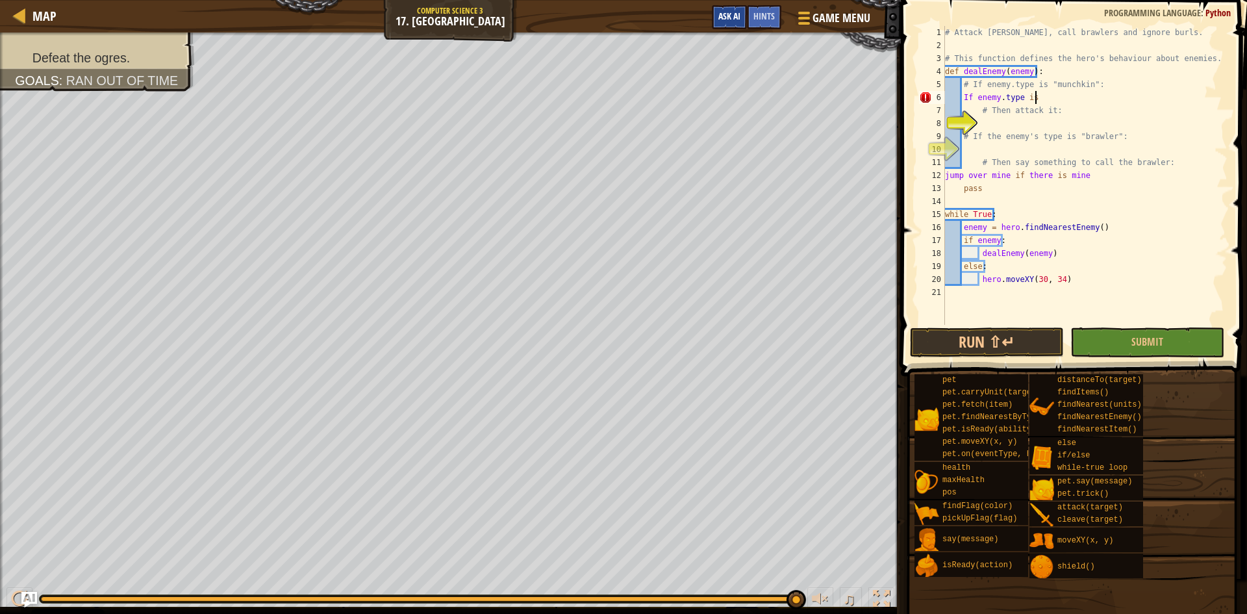
type textarea "If enemy.type is"
click at [732, 20] on span "Ask AI" at bounding box center [729, 16] width 22 height 12
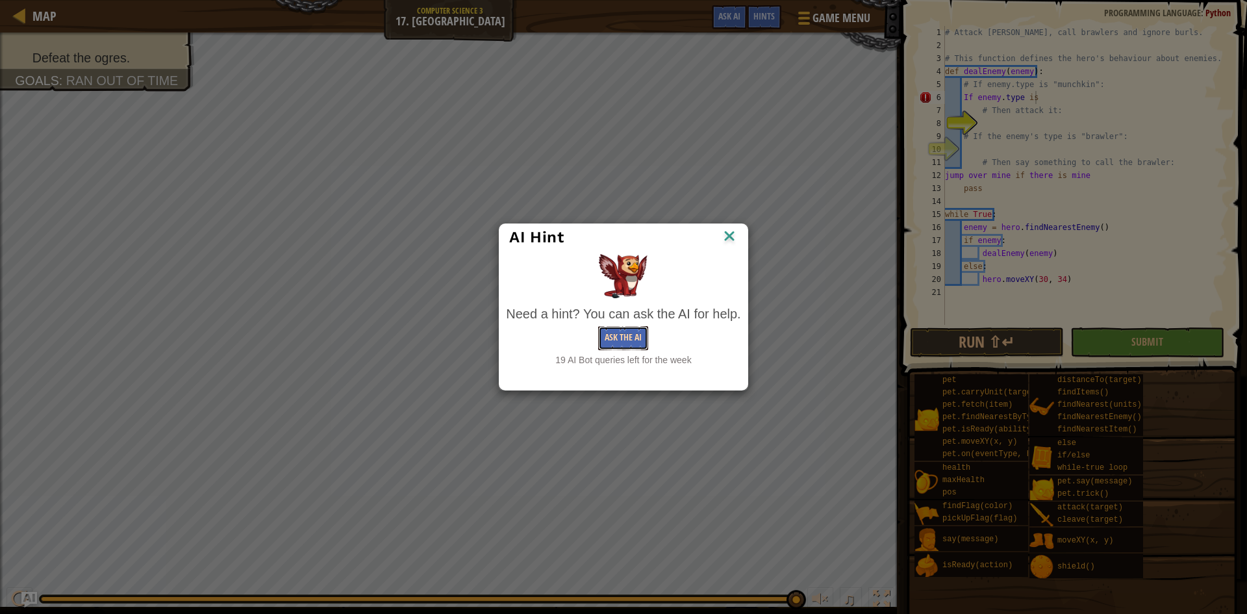
click at [611, 340] on button "Ask the AI" at bounding box center [623, 338] width 50 height 24
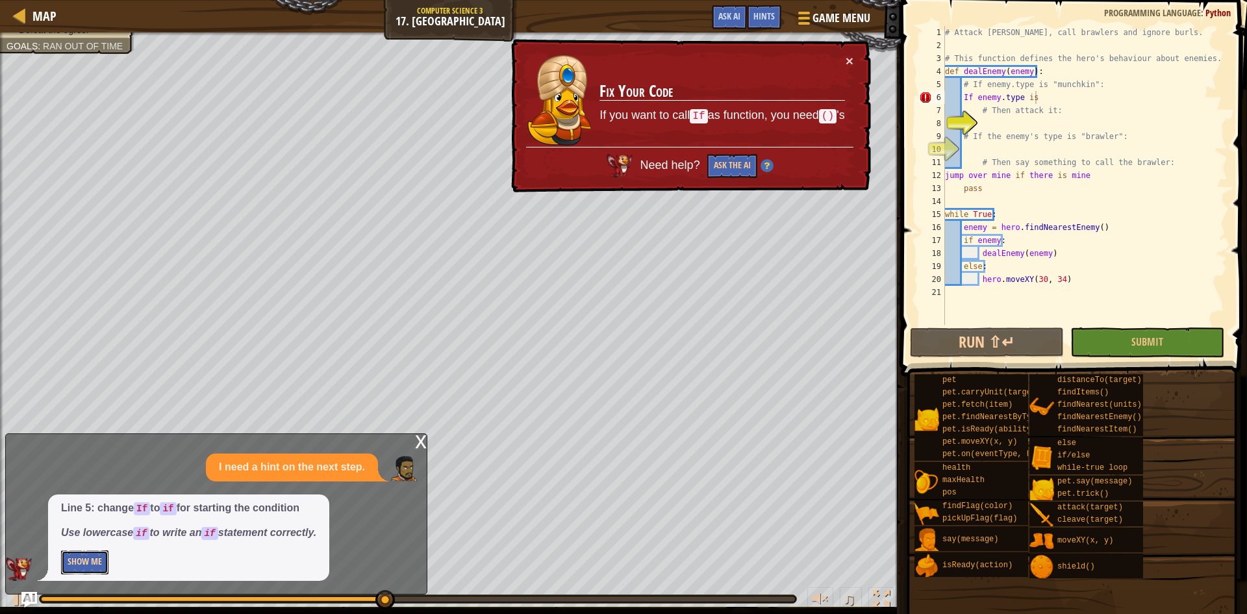
click at [87, 570] on button "Show Me" at bounding box center [84, 562] width 47 height 24
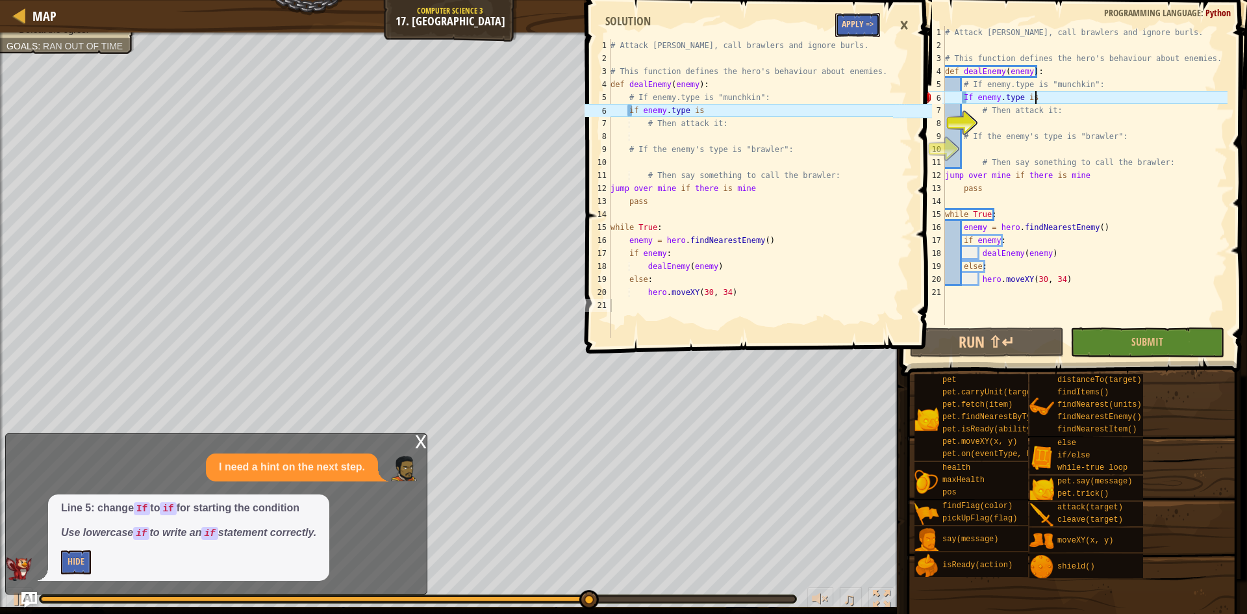
click at [850, 26] on button "Apply =>" at bounding box center [857, 25] width 45 height 24
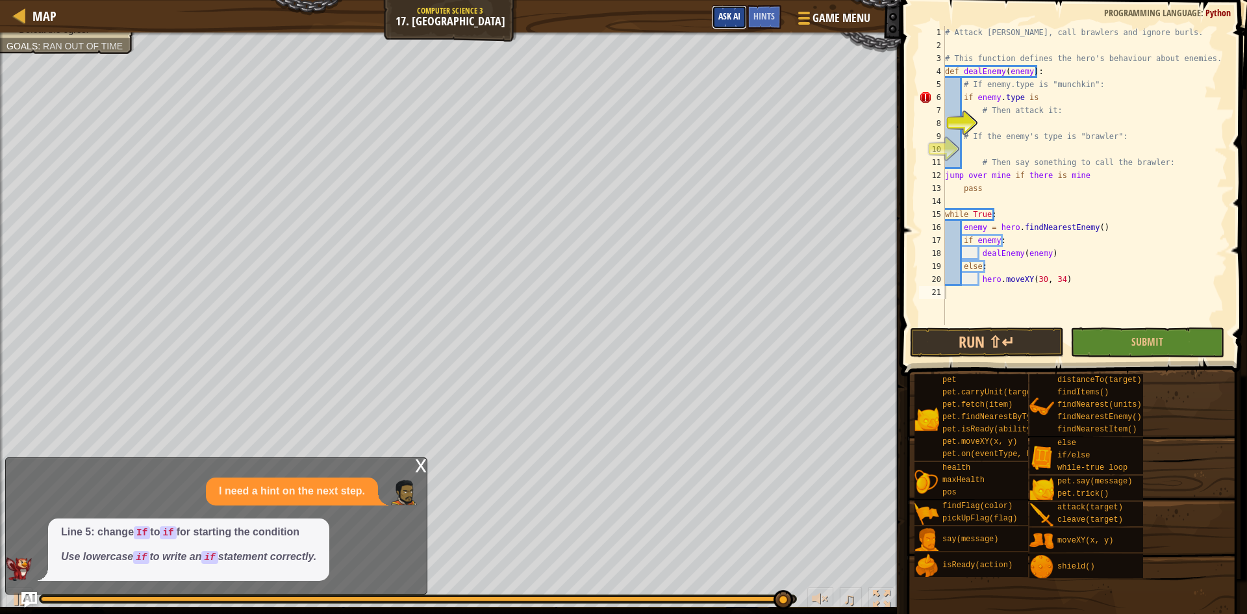
click at [738, 14] on span "Ask AI" at bounding box center [729, 16] width 22 height 12
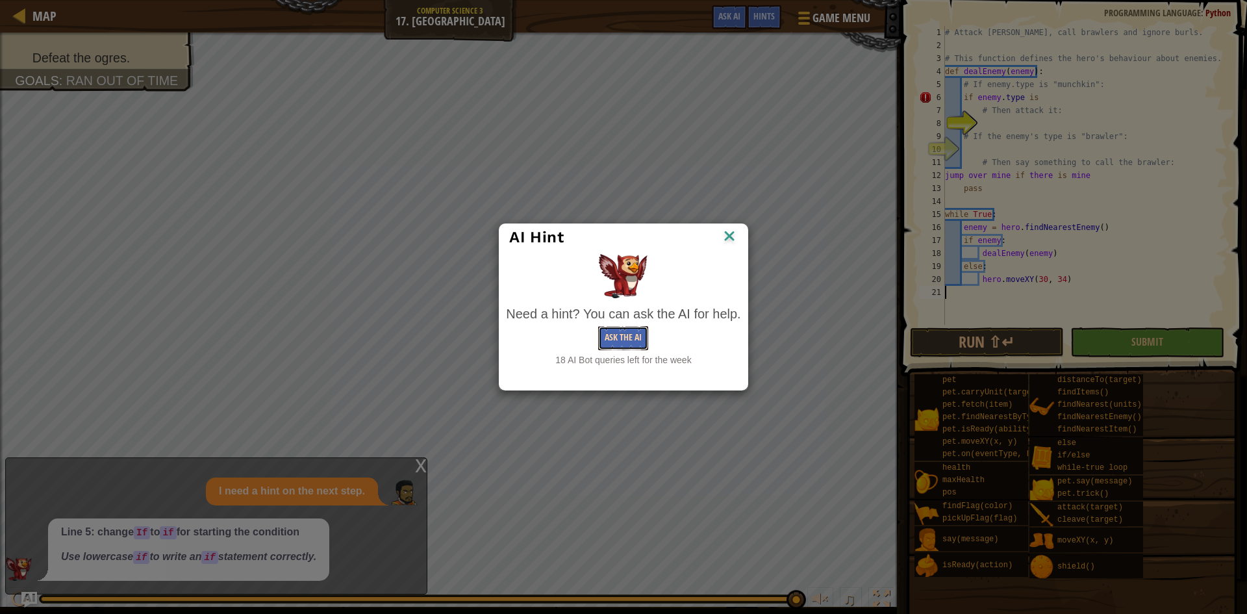
click at [609, 334] on button "Ask the AI" at bounding box center [623, 338] width 50 height 24
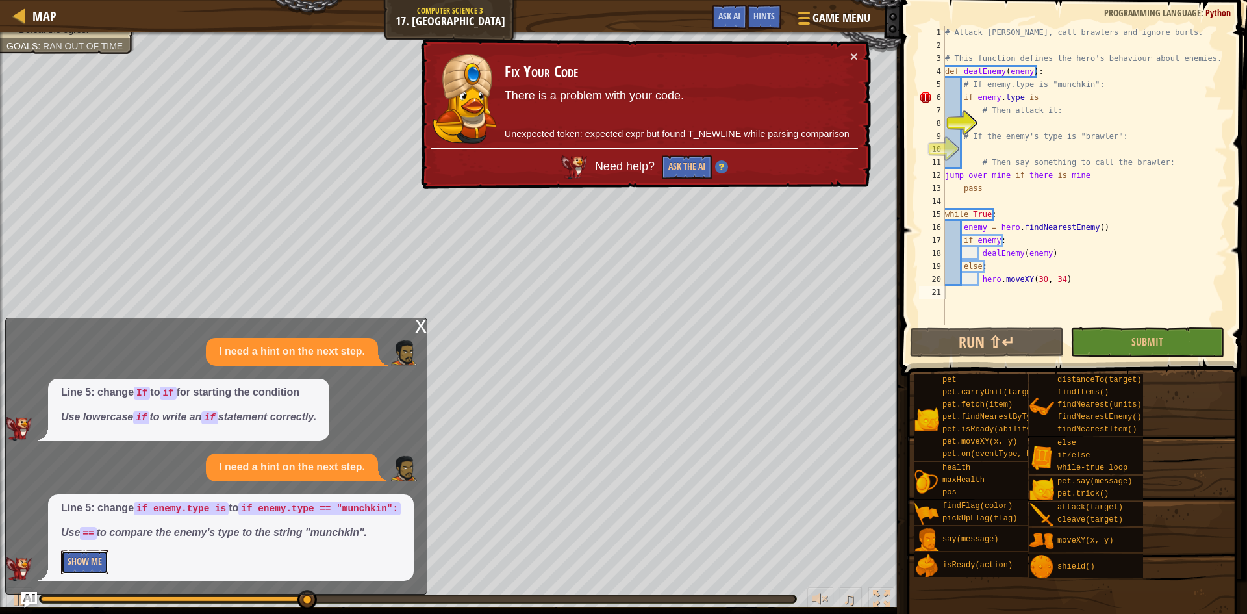
click at [101, 562] on button "Show Me" at bounding box center [84, 562] width 47 height 24
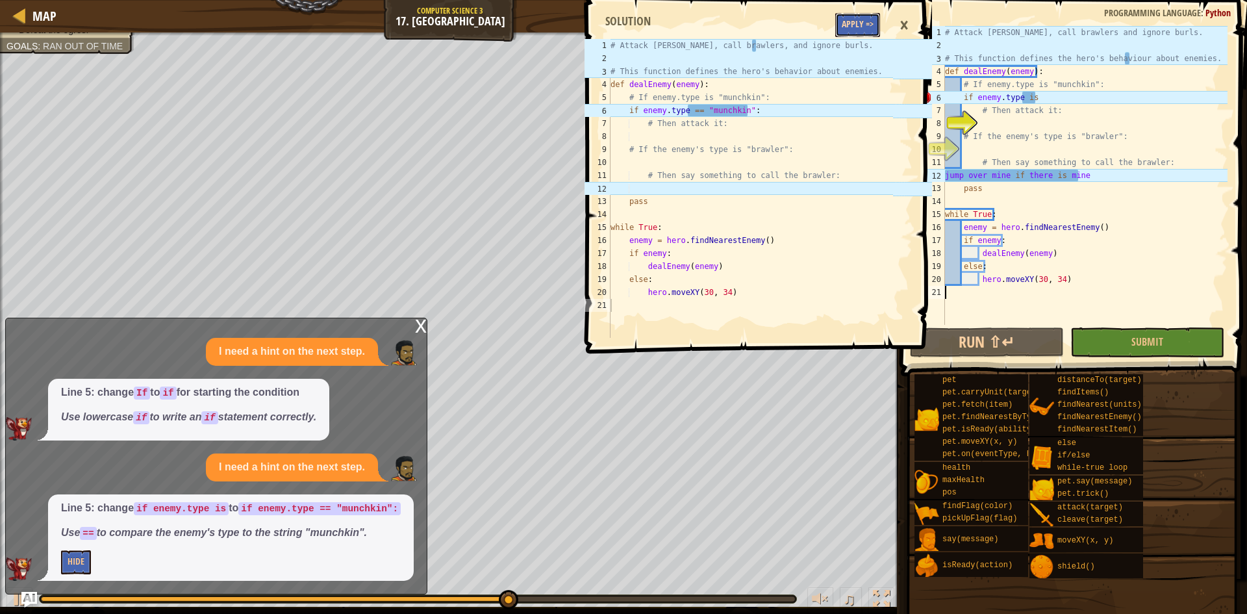
click at [860, 21] on button "Apply =>" at bounding box center [857, 25] width 45 height 24
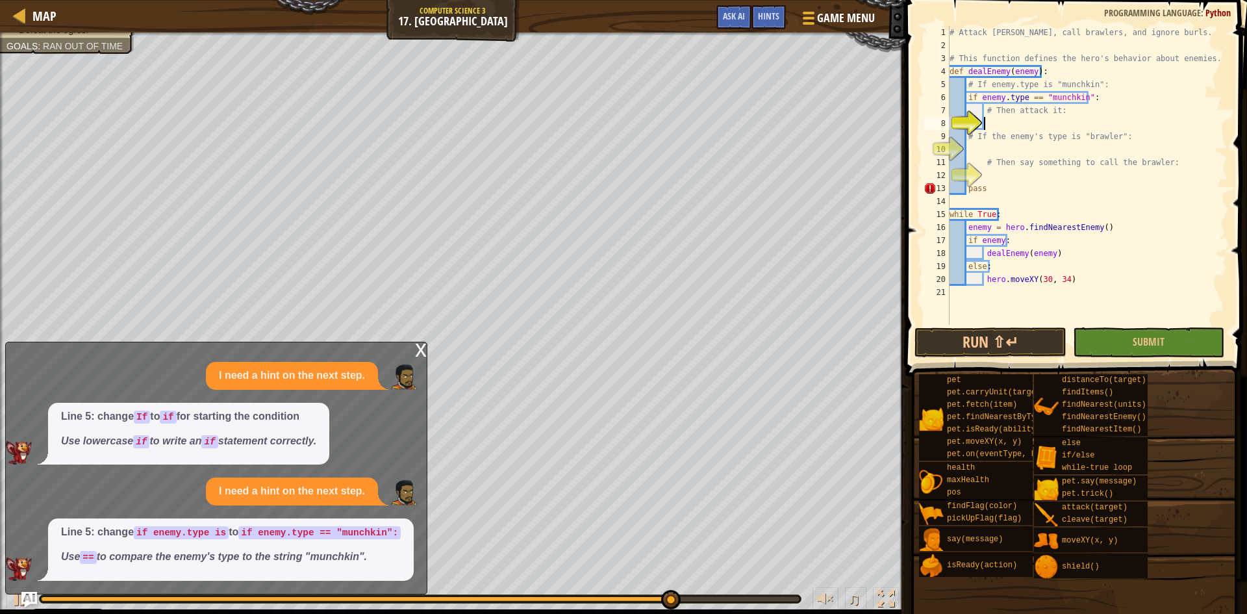
click at [990, 124] on div "# Attack [PERSON_NAME], call brawlers, and ignore burls. # This function define…" at bounding box center [1087, 188] width 281 height 325
click at [988, 127] on div "# Attack [PERSON_NAME], call brawlers, and ignore burls. # This function define…" at bounding box center [1087, 188] width 281 height 325
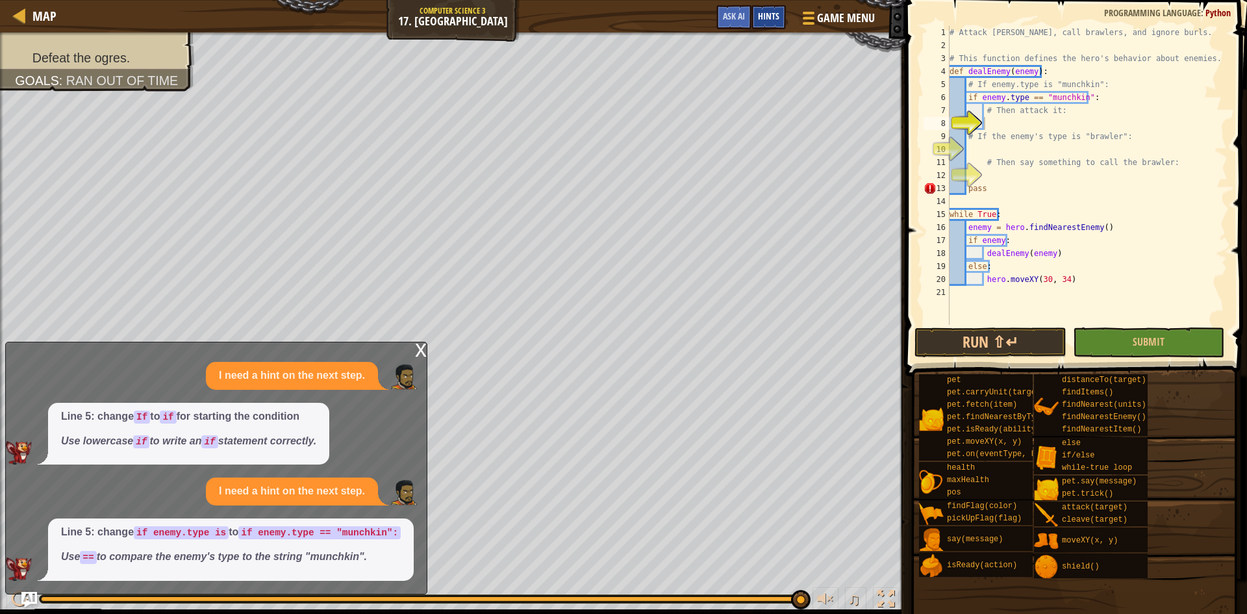
click at [761, 20] on span "Hints" at bounding box center [768, 16] width 21 height 12
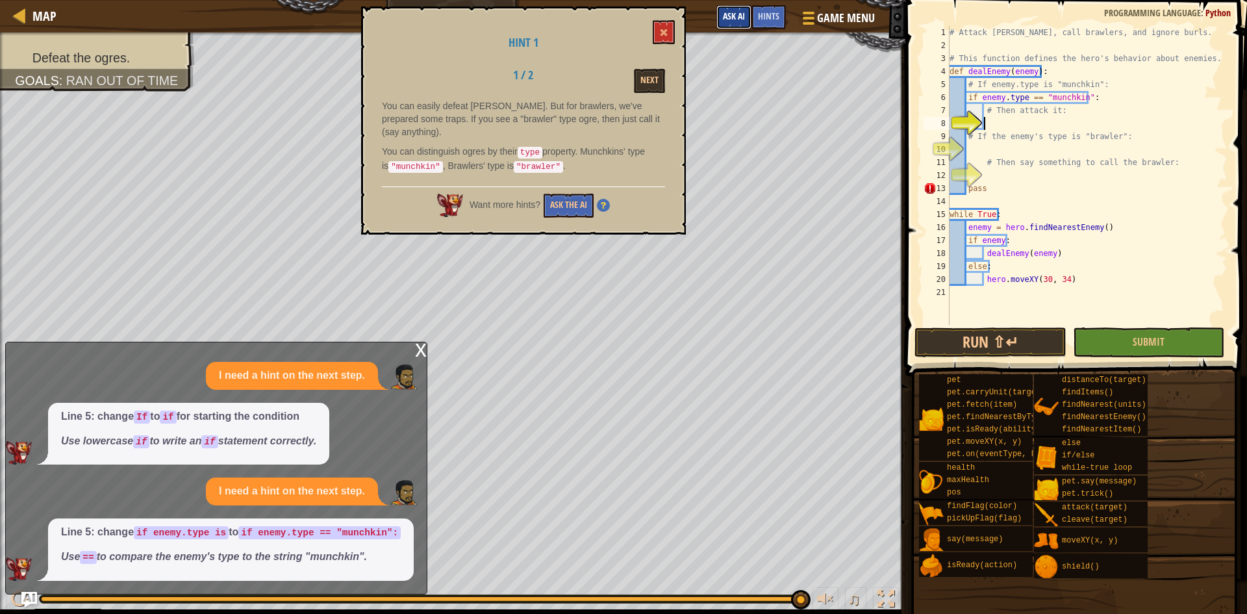
click at [736, 16] on span "Ask AI" at bounding box center [734, 16] width 22 height 12
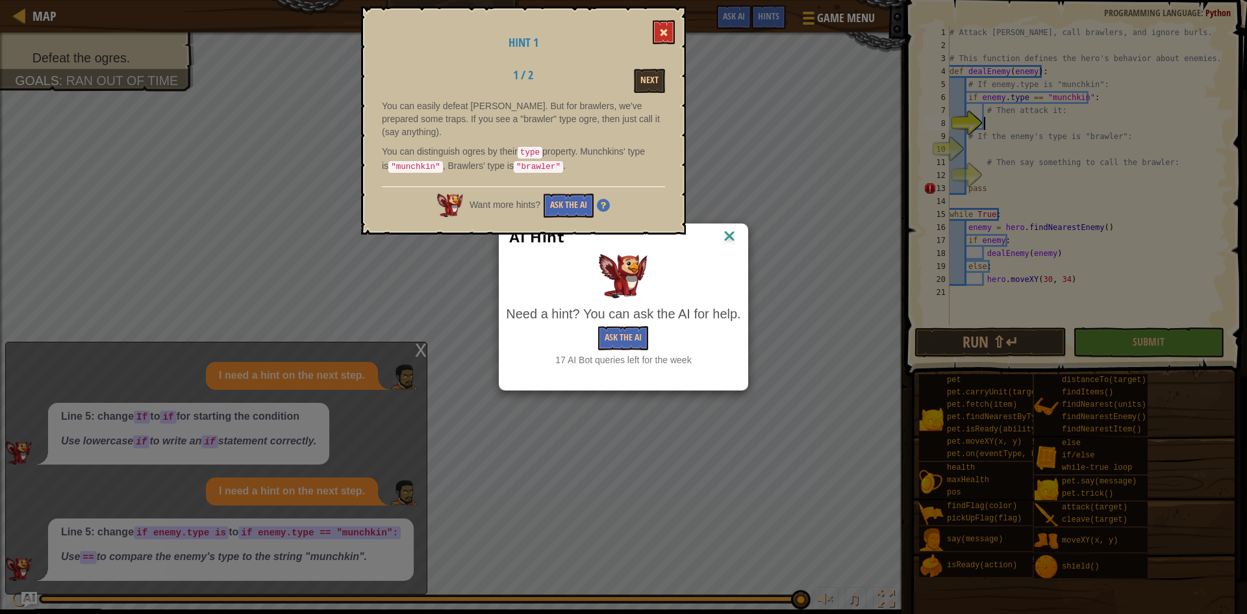
click at [662, 29] on span at bounding box center [663, 32] width 9 height 9
click at [728, 233] on img at bounding box center [729, 236] width 17 height 19
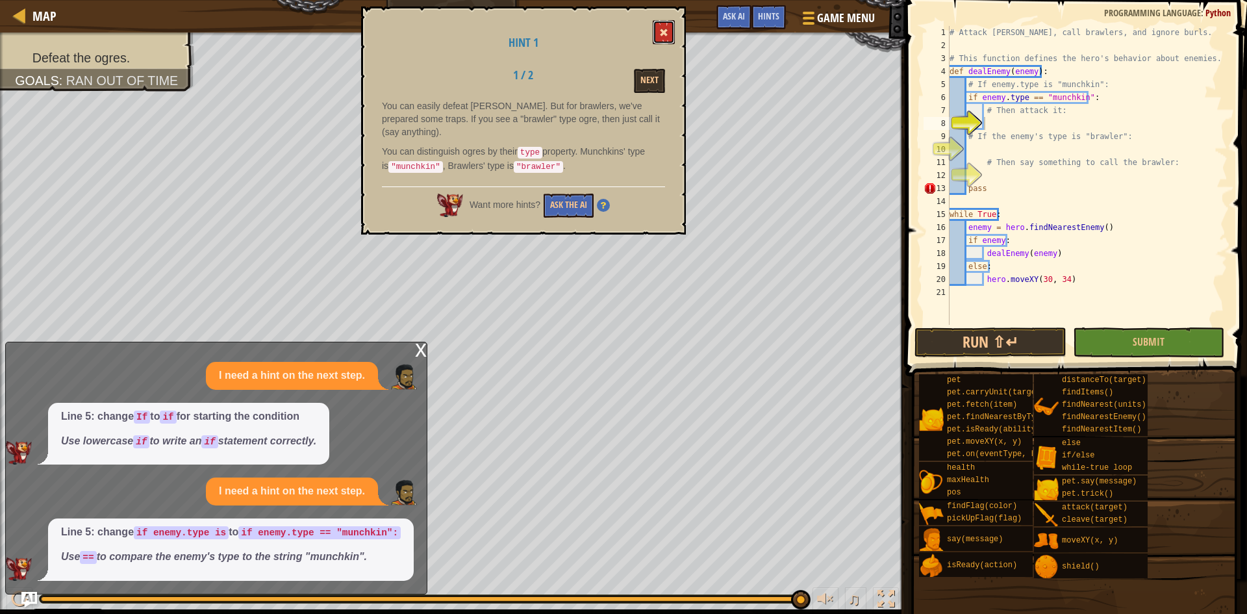
click at [655, 33] on button at bounding box center [664, 32] width 22 height 24
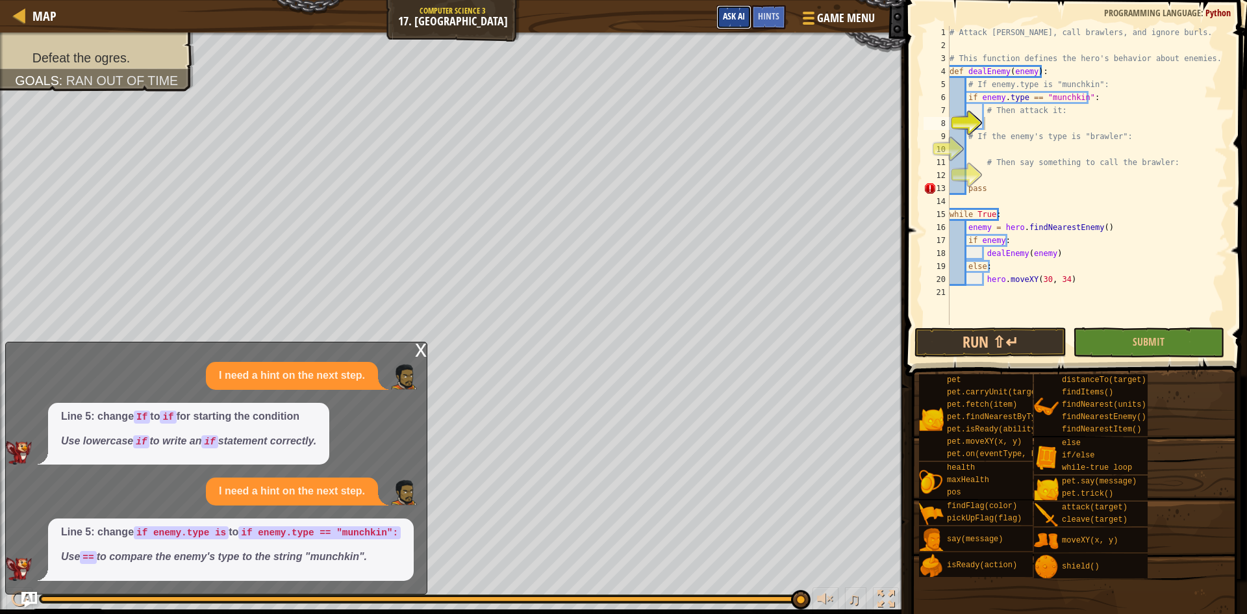
click at [722, 15] on button "Ask AI" at bounding box center [733, 17] width 35 height 24
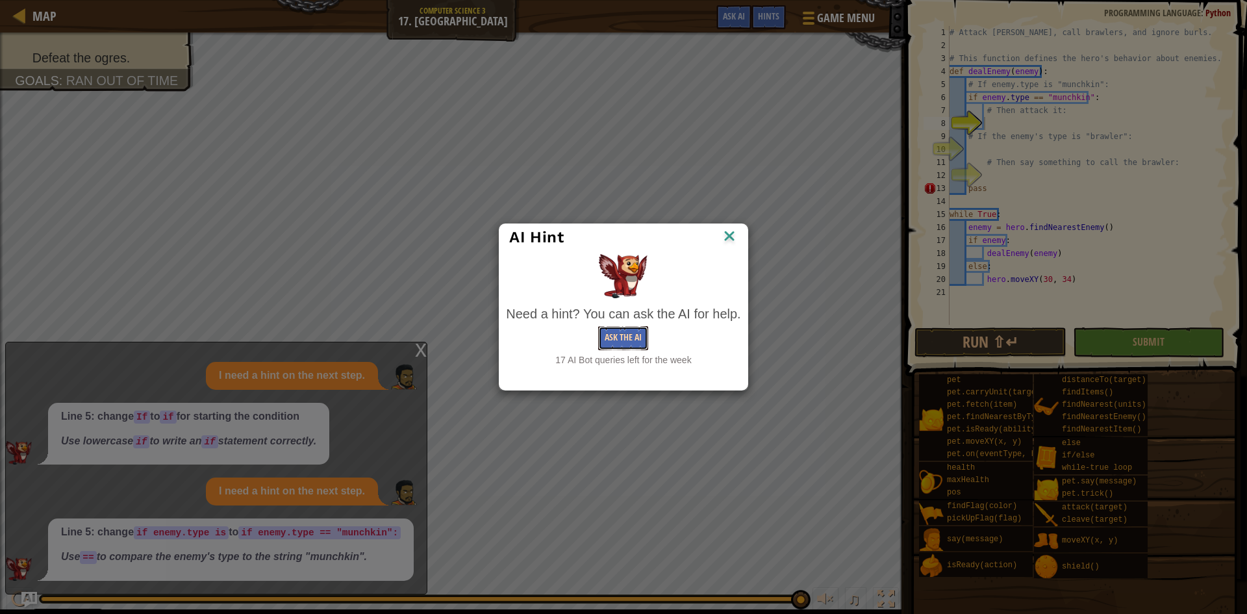
click at [618, 336] on button "Ask the AI" at bounding box center [623, 338] width 50 height 24
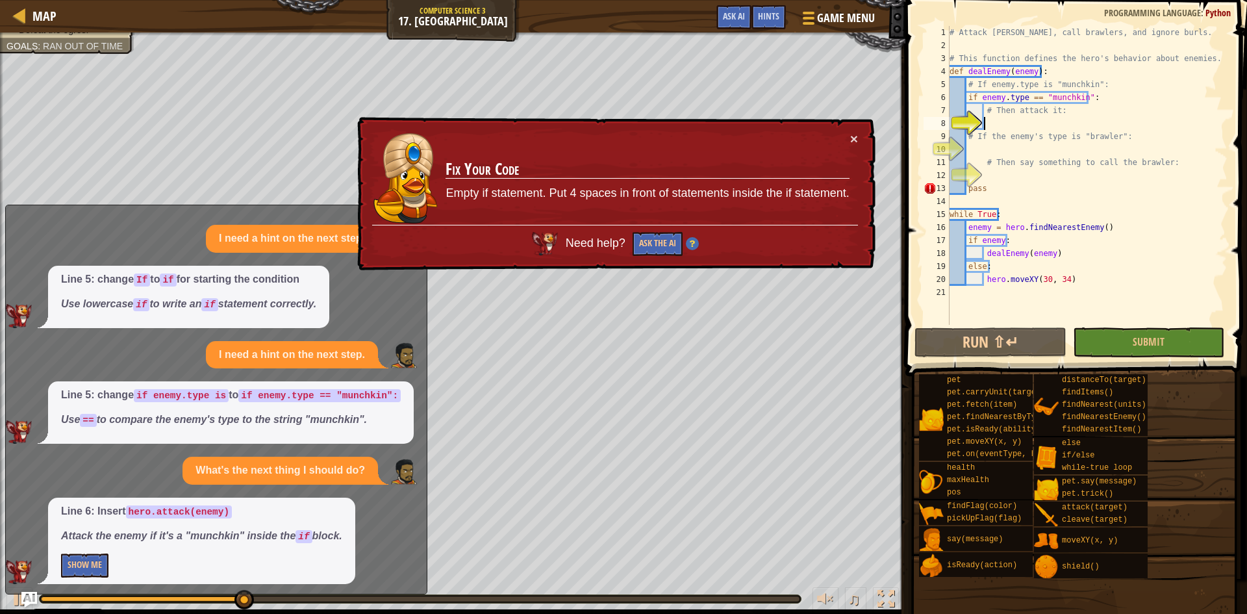
scroll to position [3, 0]
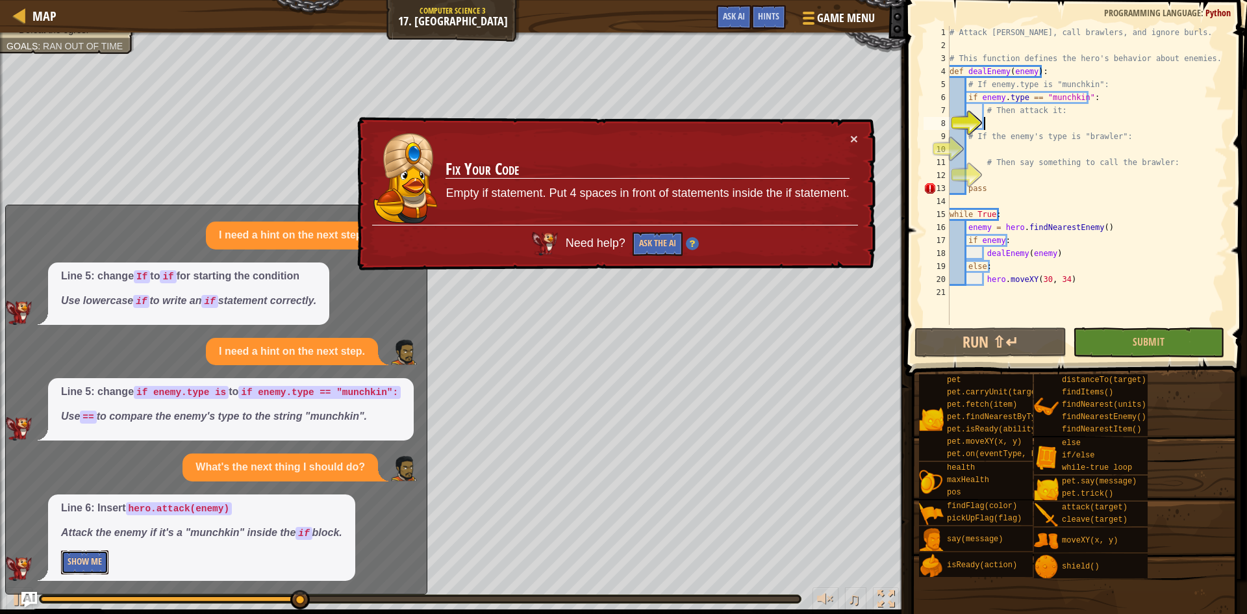
click at [96, 564] on button "Show Me" at bounding box center [84, 562] width 47 height 24
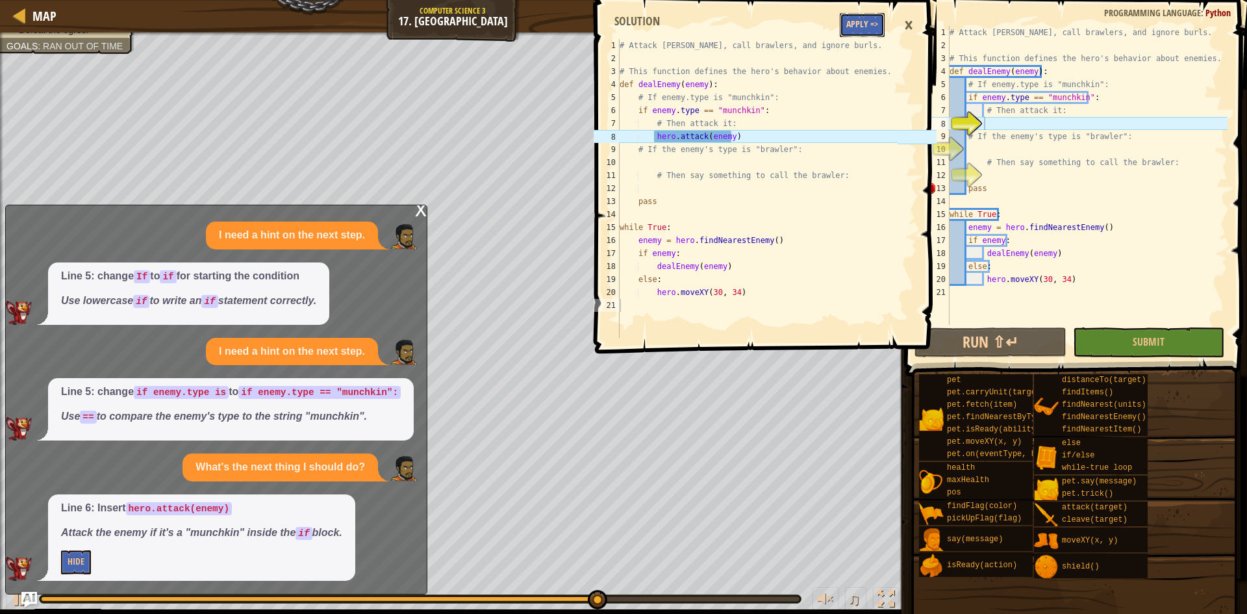
click at [861, 23] on button "Apply =>" at bounding box center [862, 25] width 45 height 24
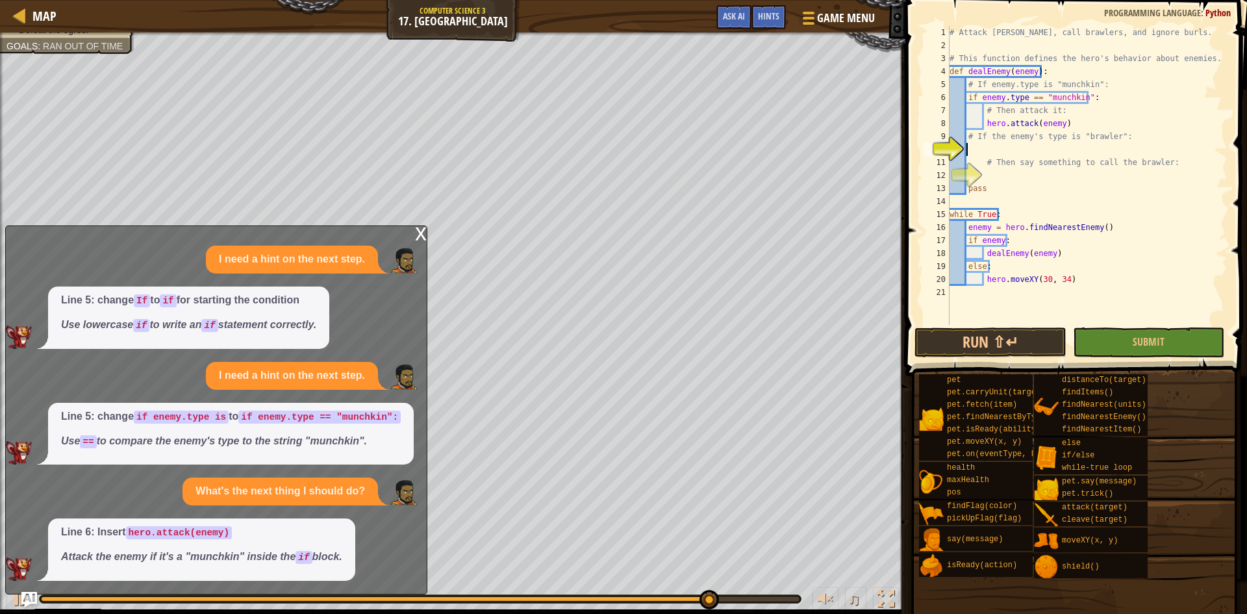
click at [970, 149] on div "# Attack [PERSON_NAME], call brawlers, and ignore burls. # This function define…" at bounding box center [1087, 188] width 281 height 325
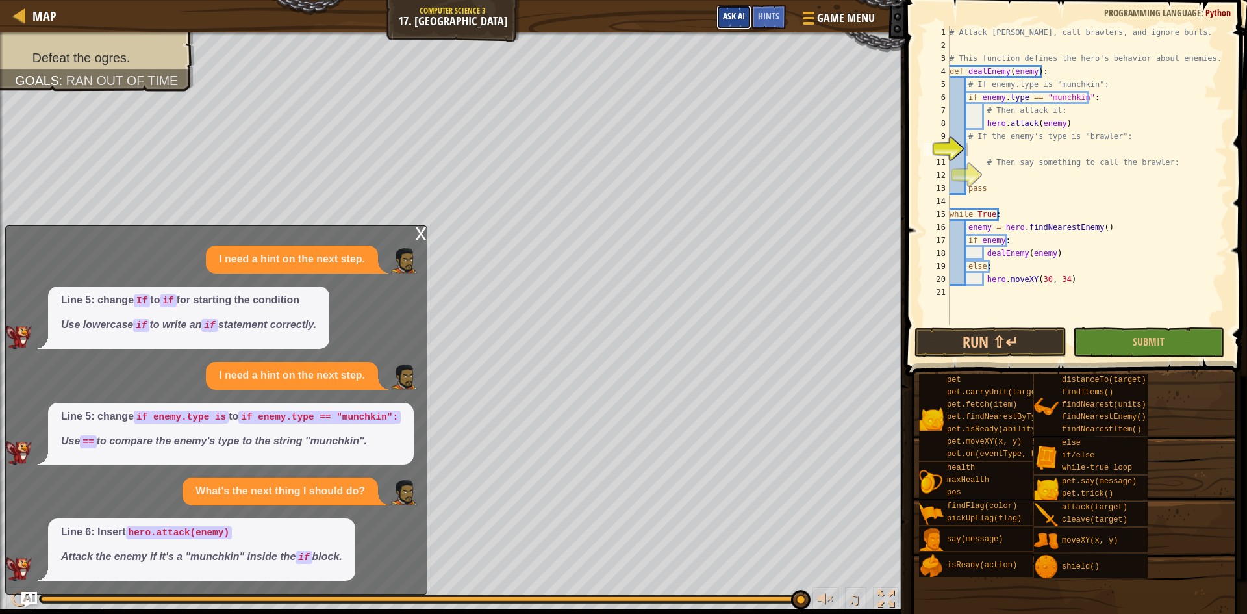
click at [722, 18] on button "Ask AI" at bounding box center [733, 17] width 35 height 24
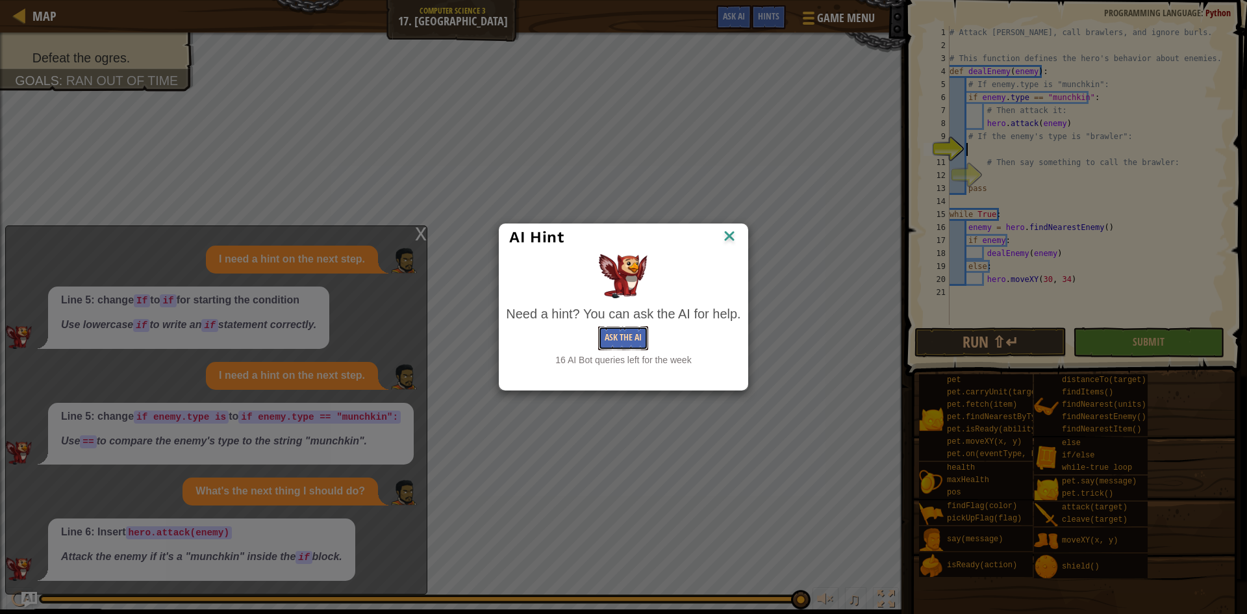
click at [629, 330] on button "Ask the AI" at bounding box center [623, 338] width 50 height 24
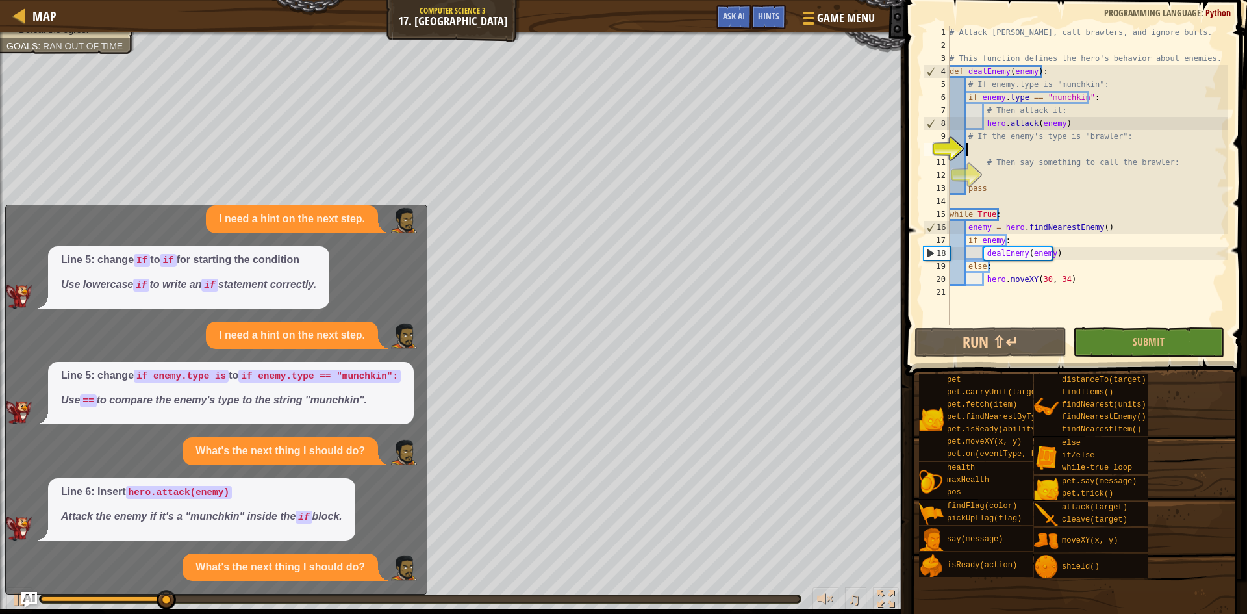
scroll to position [119, 0]
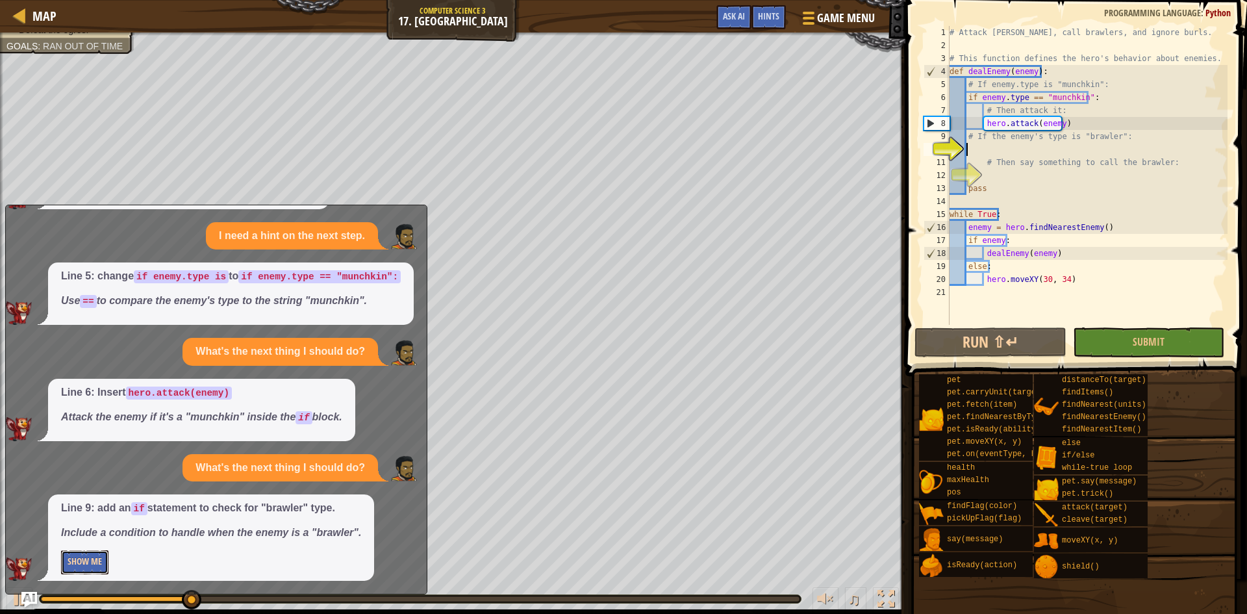
click at [94, 564] on button "Show Me" at bounding box center [84, 562] width 47 height 24
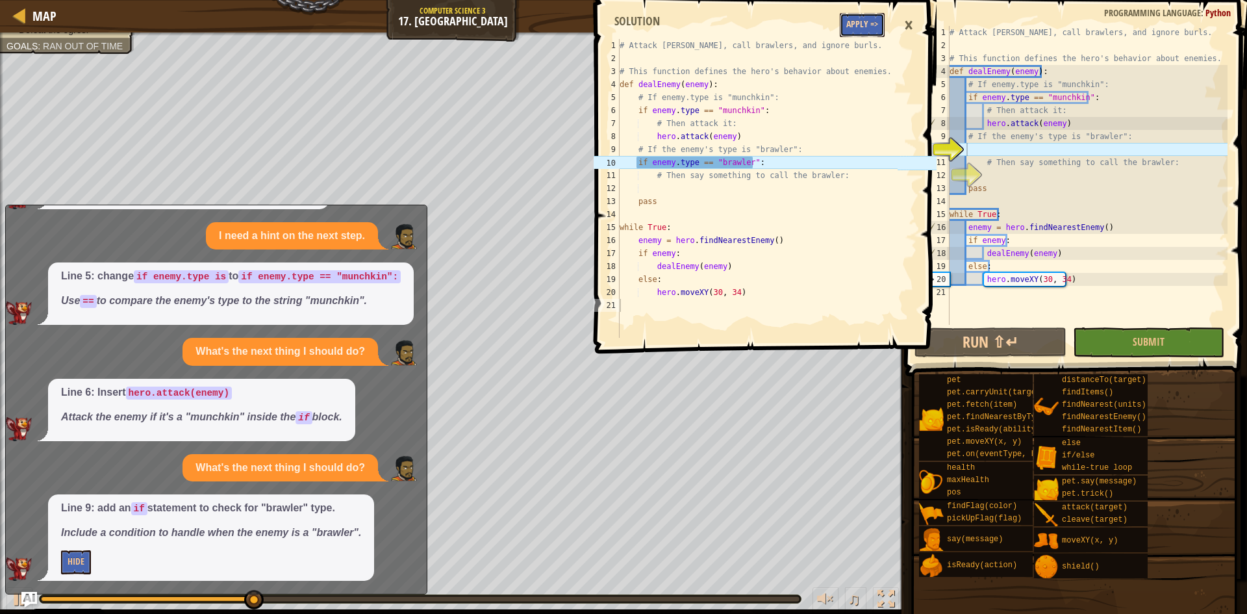
click at [866, 19] on button "Apply =>" at bounding box center [862, 25] width 45 height 24
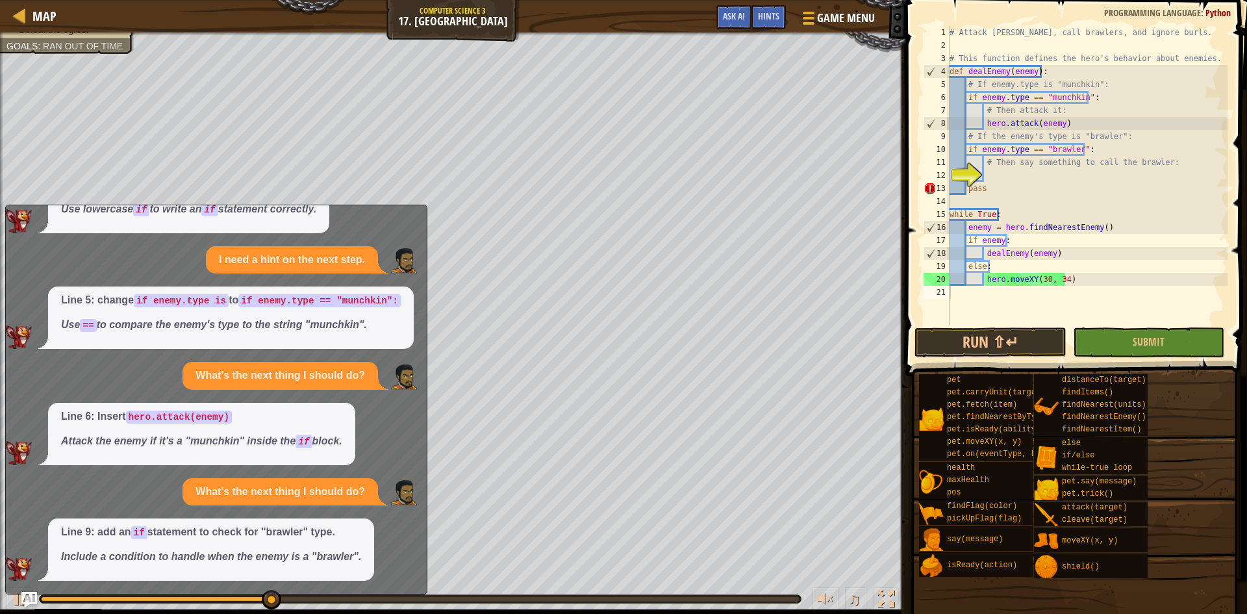
type textarea "pass"
click at [1002, 183] on div "# Attack [PERSON_NAME], call brawlers, and ignore burls. # This function define…" at bounding box center [1087, 188] width 281 height 325
click at [993, 177] on div "# Attack [PERSON_NAME], call brawlers, and ignore burls. # This function define…" at bounding box center [1087, 188] width 281 height 325
click at [729, 19] on span "Ask AI" at bounding box center [734, 16] width 22 height 12
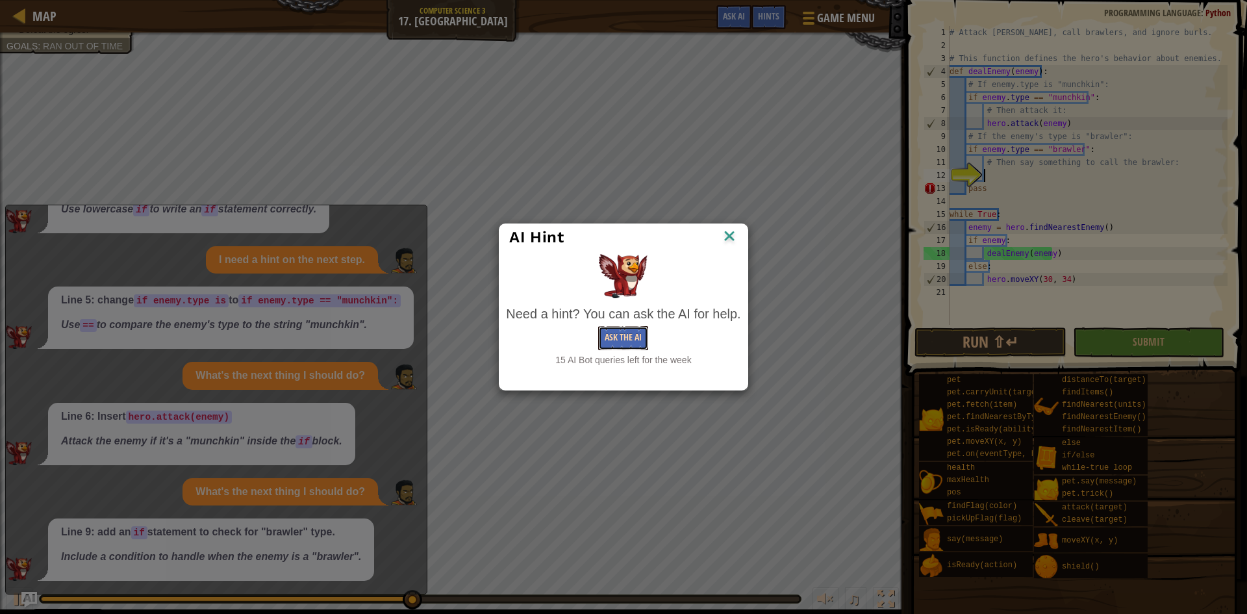
click at [605, 335] on button "Ask the AI" at bounding box center [623, 338] width 50 height 24
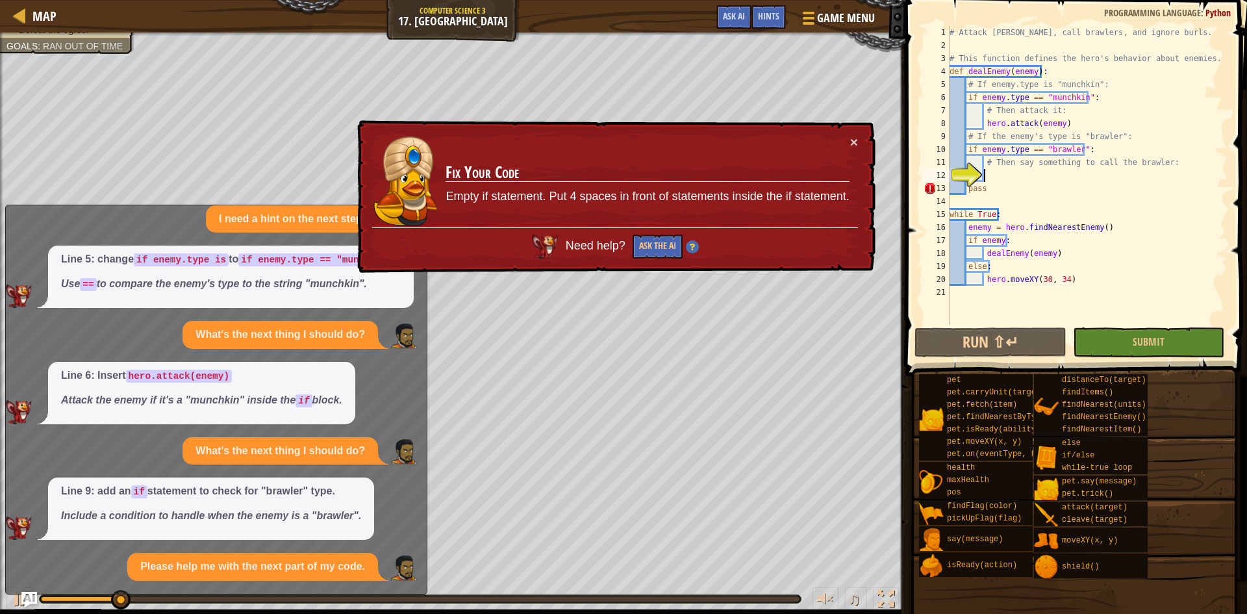
scroll to position [240, 0]
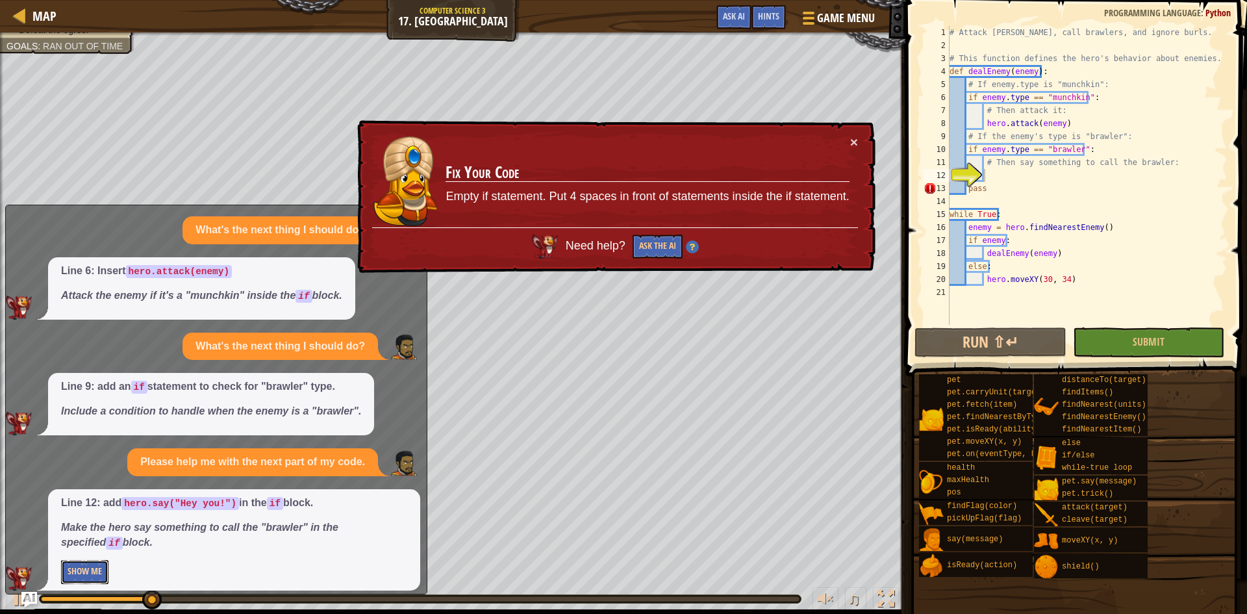
click at [101, 577] on button "Show Me" at bounding box center [84, 572] width 47 height 24
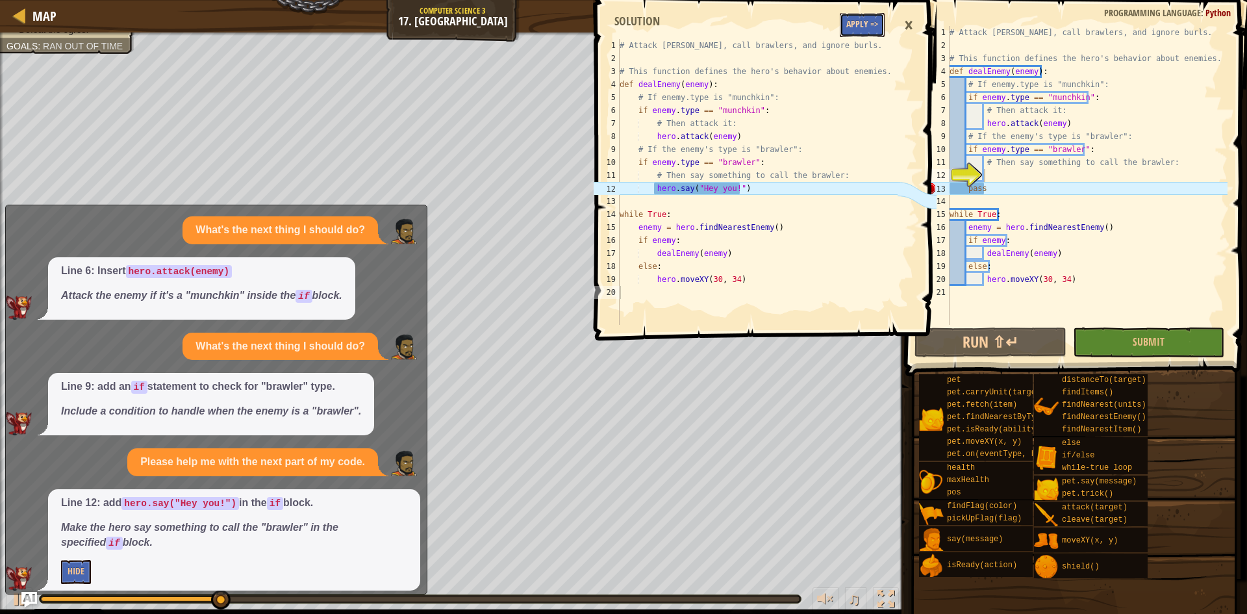
click at [846, 24] on button "Apply =>" at bounding box center [862, 25] width 45 height 24
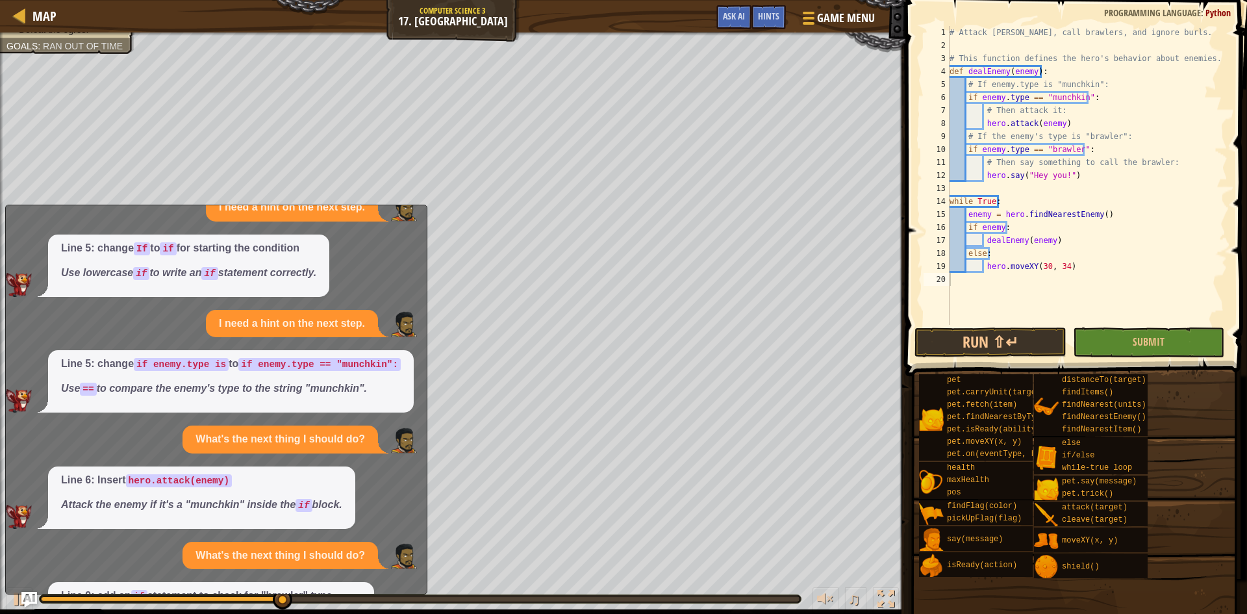
scroll to position [0, 0]
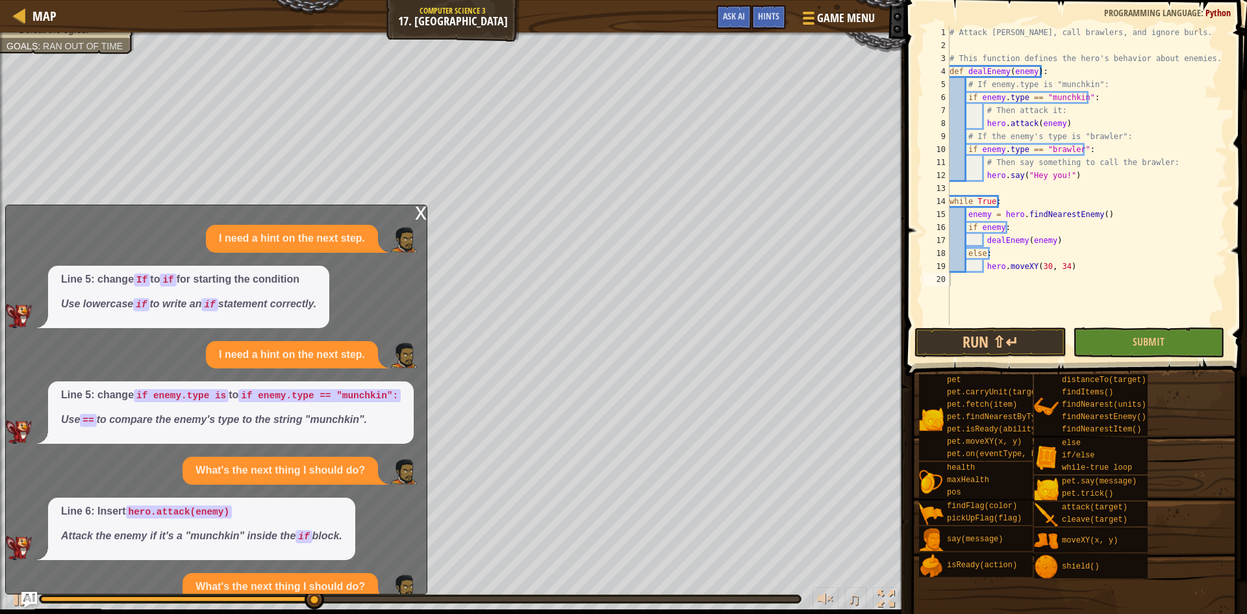
click at [422, 210] on div "x" at bounding box center [421, 211] width 12 height 13
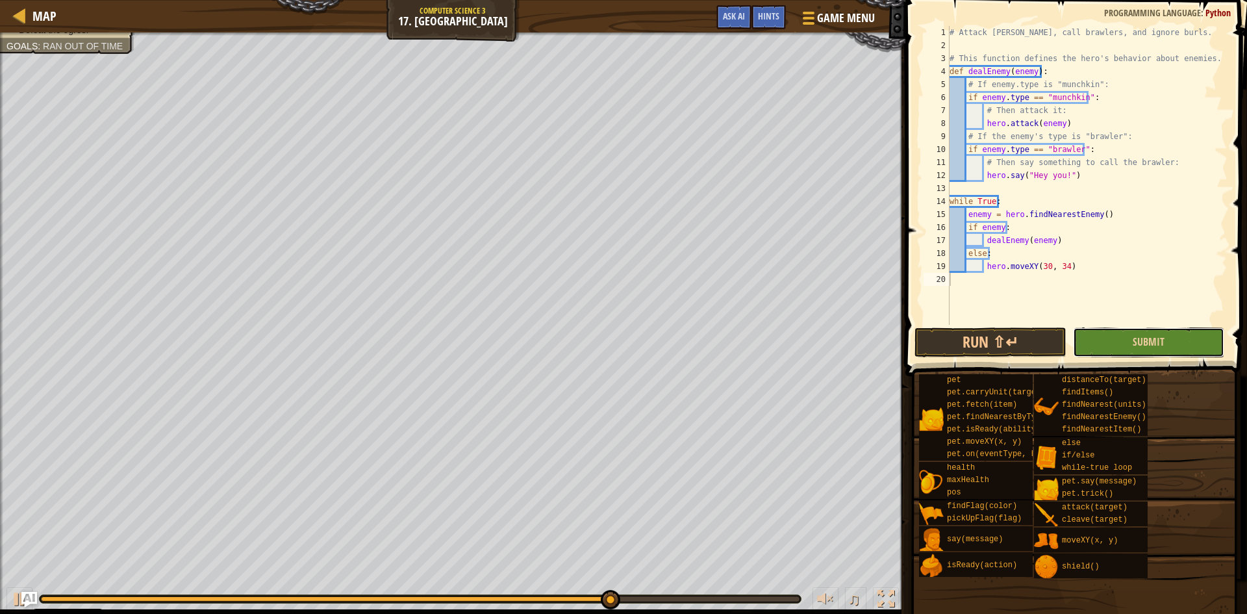
click at [1131, 349] on button "Submit" at bounding box center [1148, 342] width 151 height 30
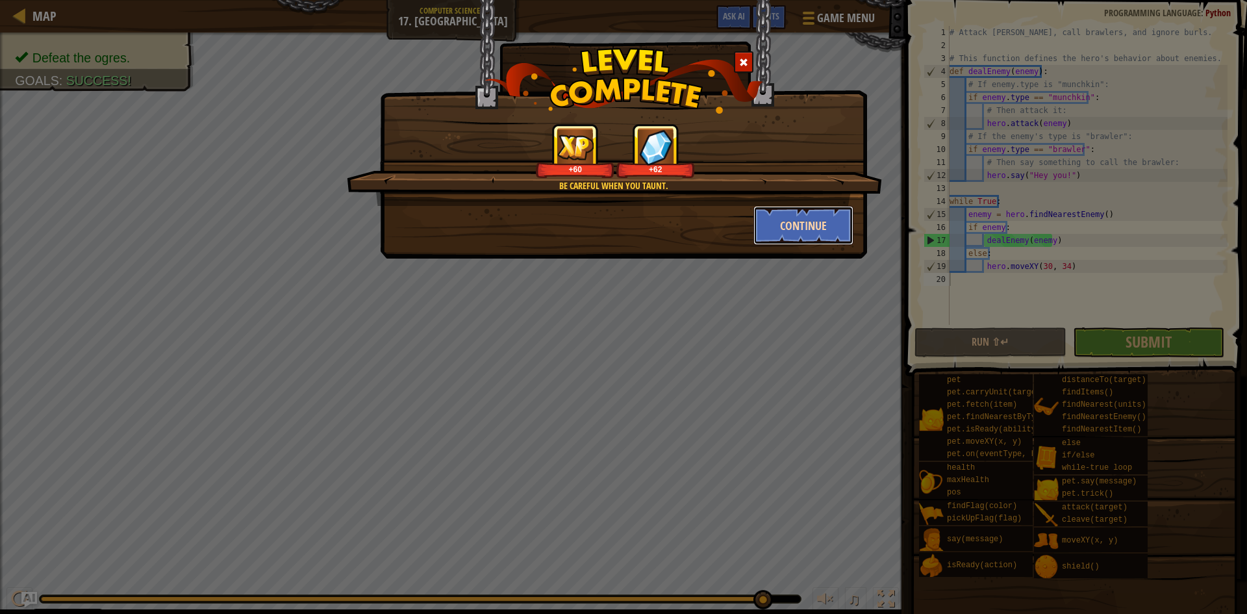
click at [800, 226] on button "Continue" at bounding box center [803, 225] width 101 height 39
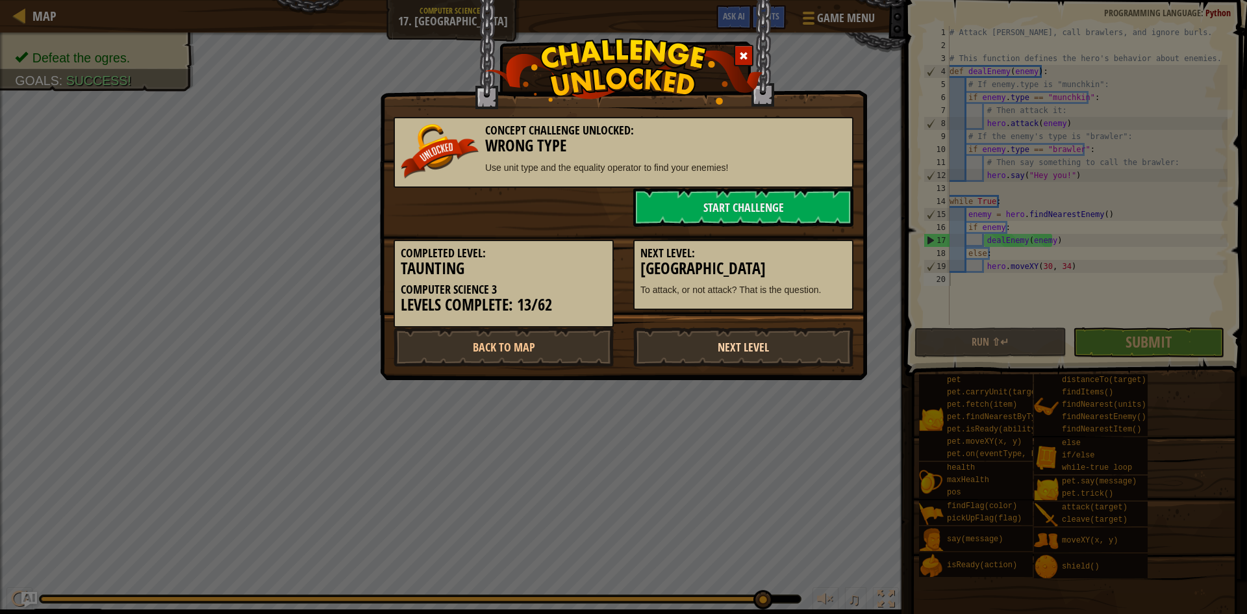
click at [814, 342] on link "Next Level" at bounding box center [743, 346] width 220 height 39
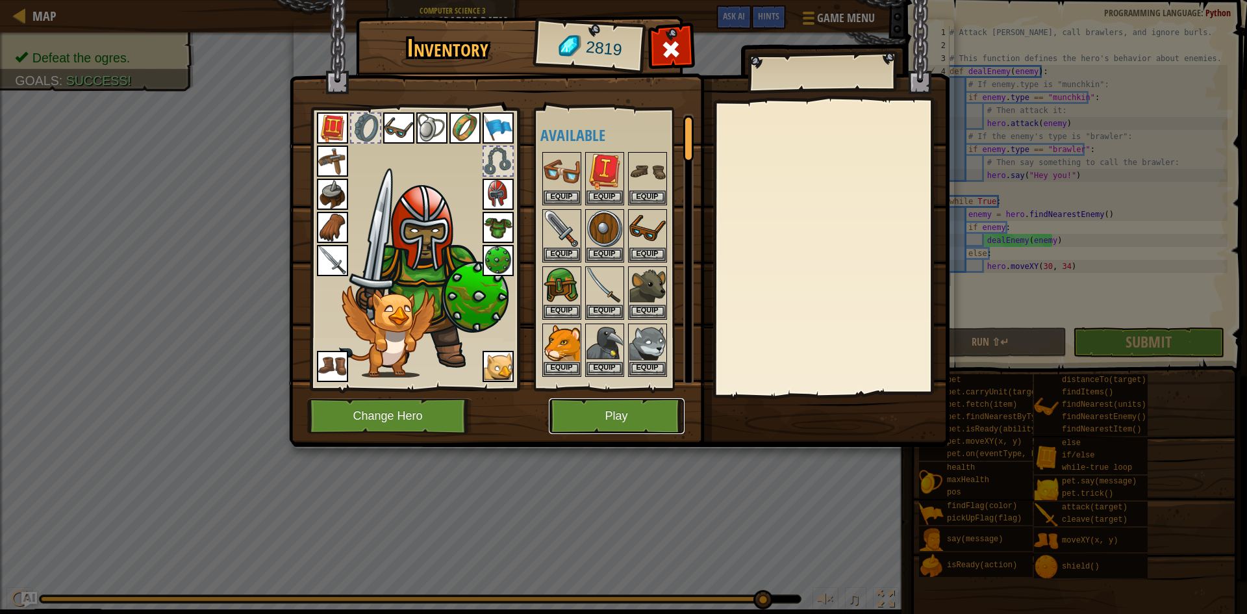
click at [636, 416] on button "Play" at bounding box center [617, 416] width 136 height 36
